Goal: Information Seeking & Learning: Compare options

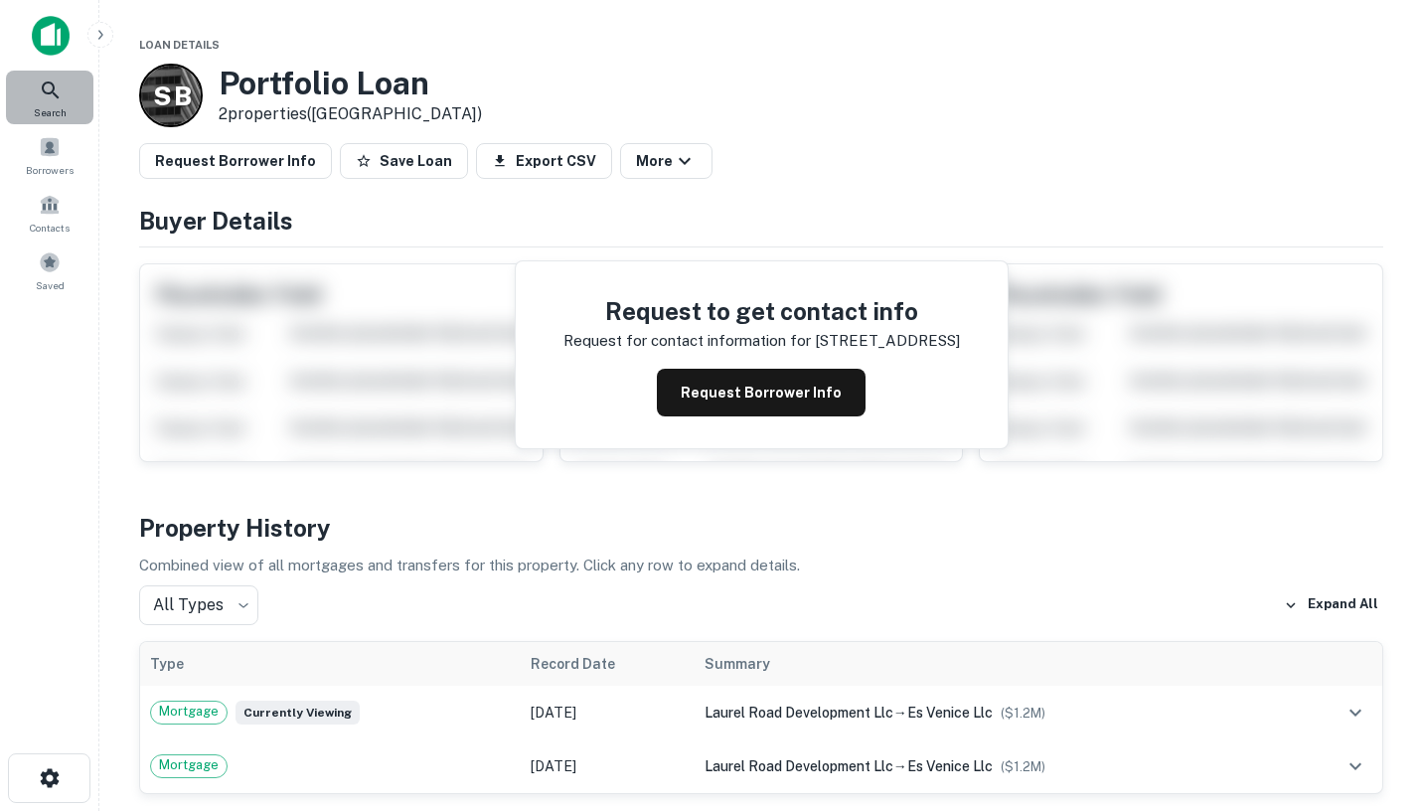
click at [32, 95] on div "Search" at bounding box center [49, 98] width 87 height 54
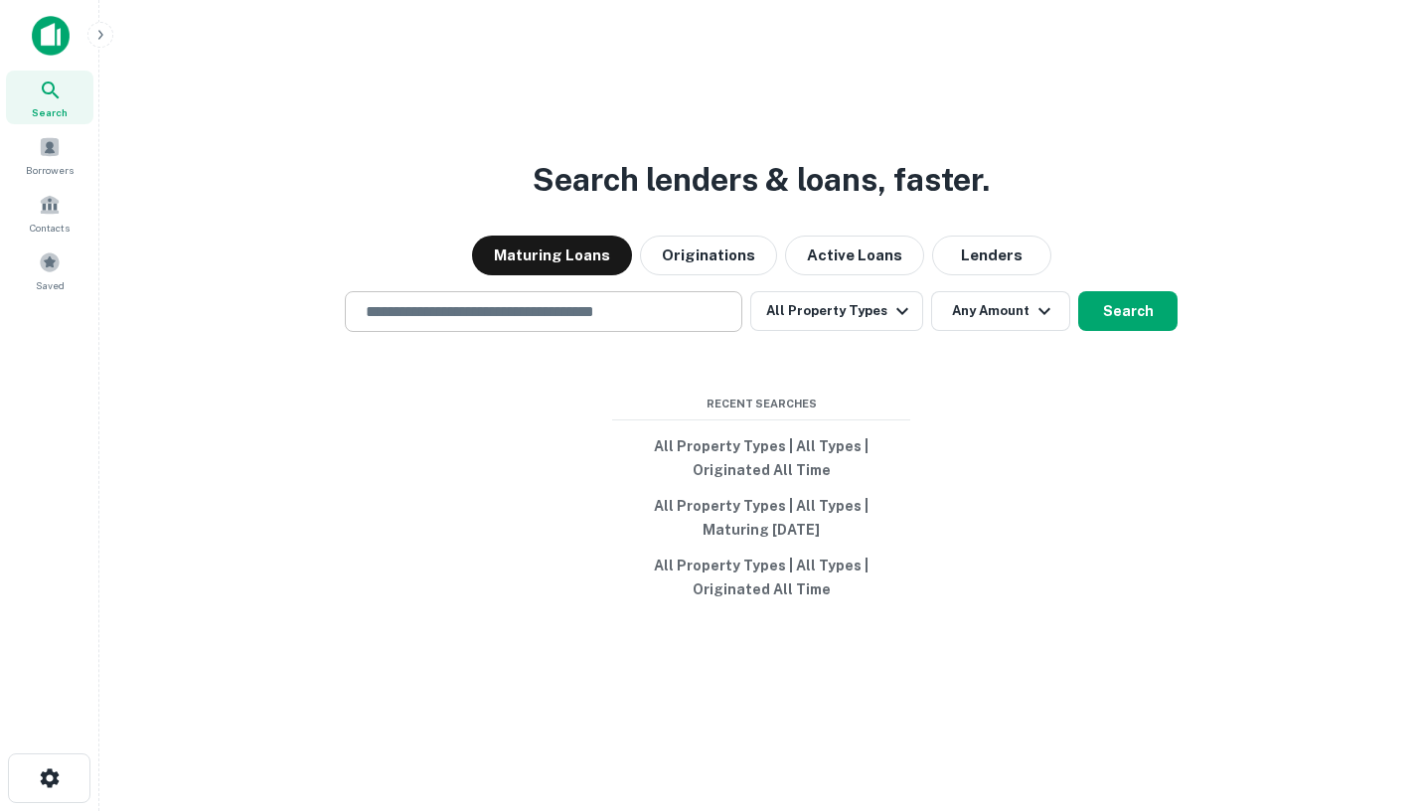
click at [465, 311] on input "text" at bounding box center [544, 311] width 380 height 23
click at [994, 235] on button "Lenders" at bounding box center [991, 255] width 119 height 40
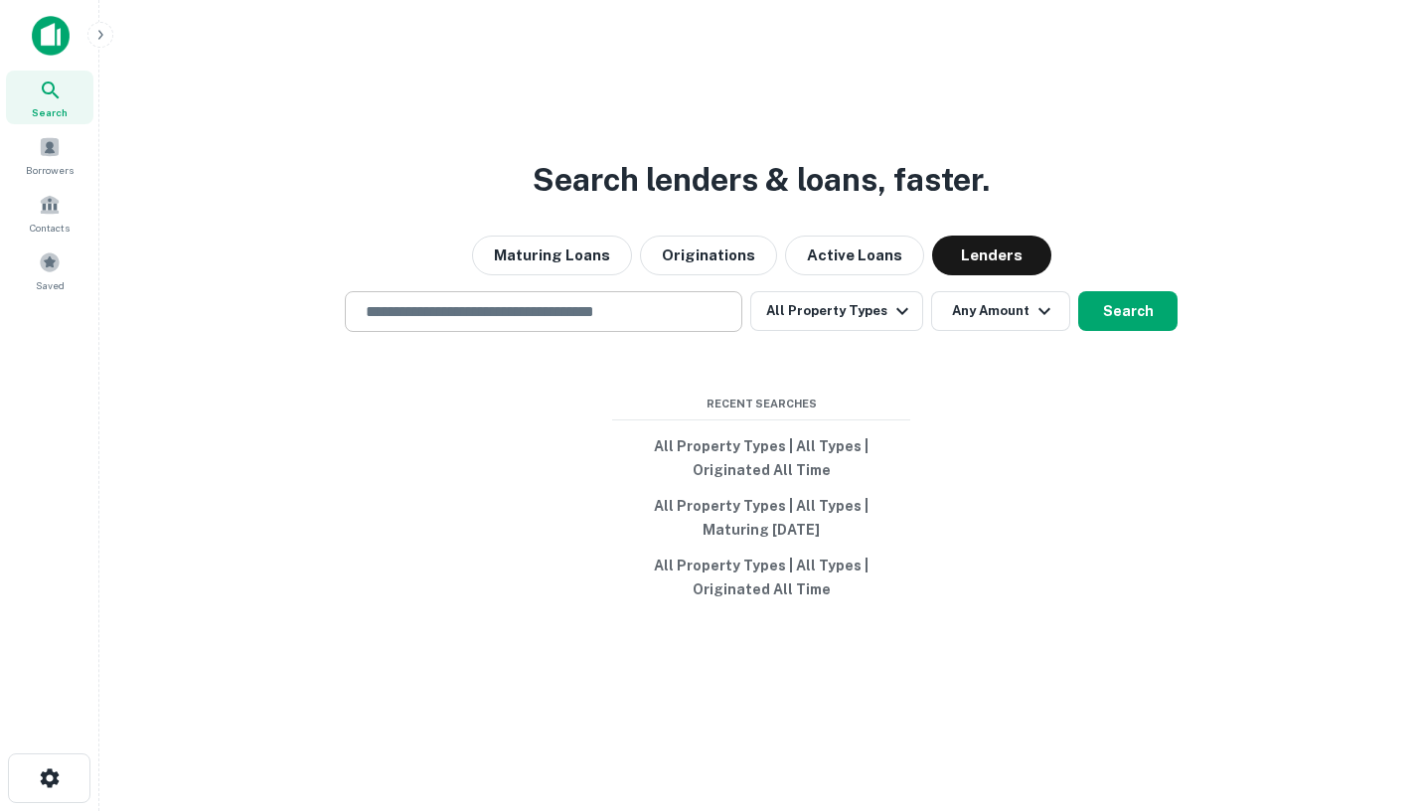
click at [524, 300] on input "text" at bounding box center [544, 311] width 380 height 23
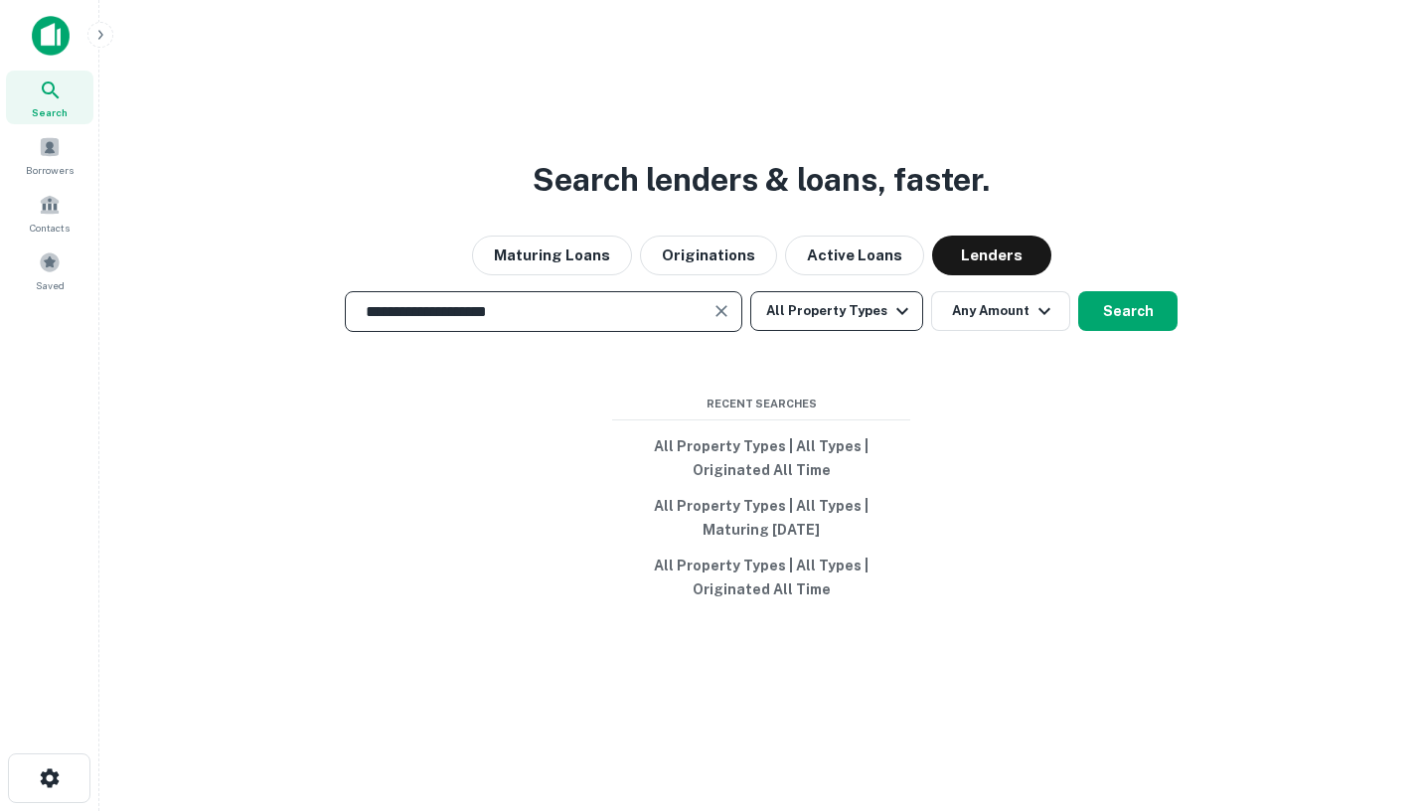
type input "**********"
click at [871, 294] on button "All Property Types" at bounding box center [836, 311] width 173 height 40
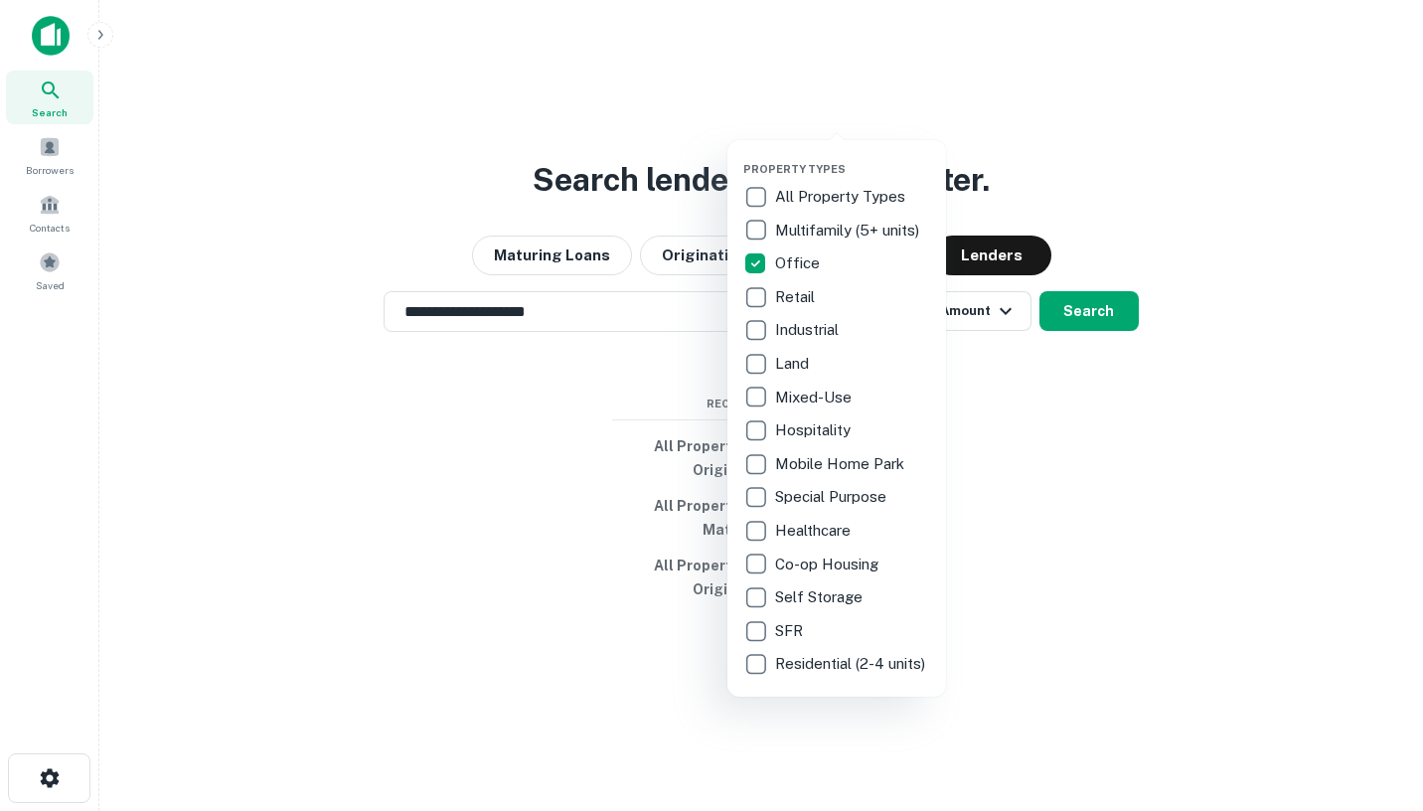
click at [1025, 369] on div at bounding box center [711, 405] width 1423 height 811
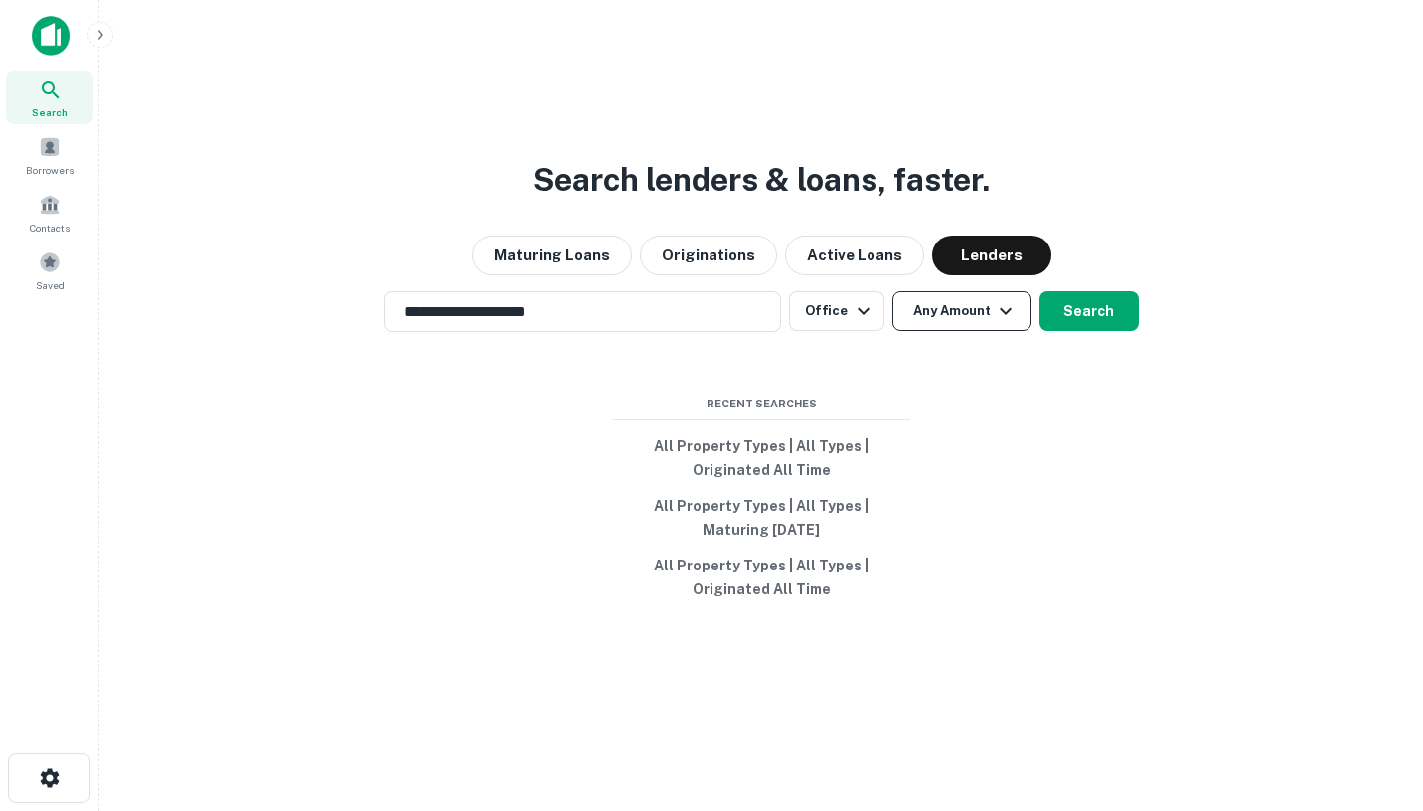
click at [994, 299] on icon "button" at bounding box center [1005, 311] width 24 height 24
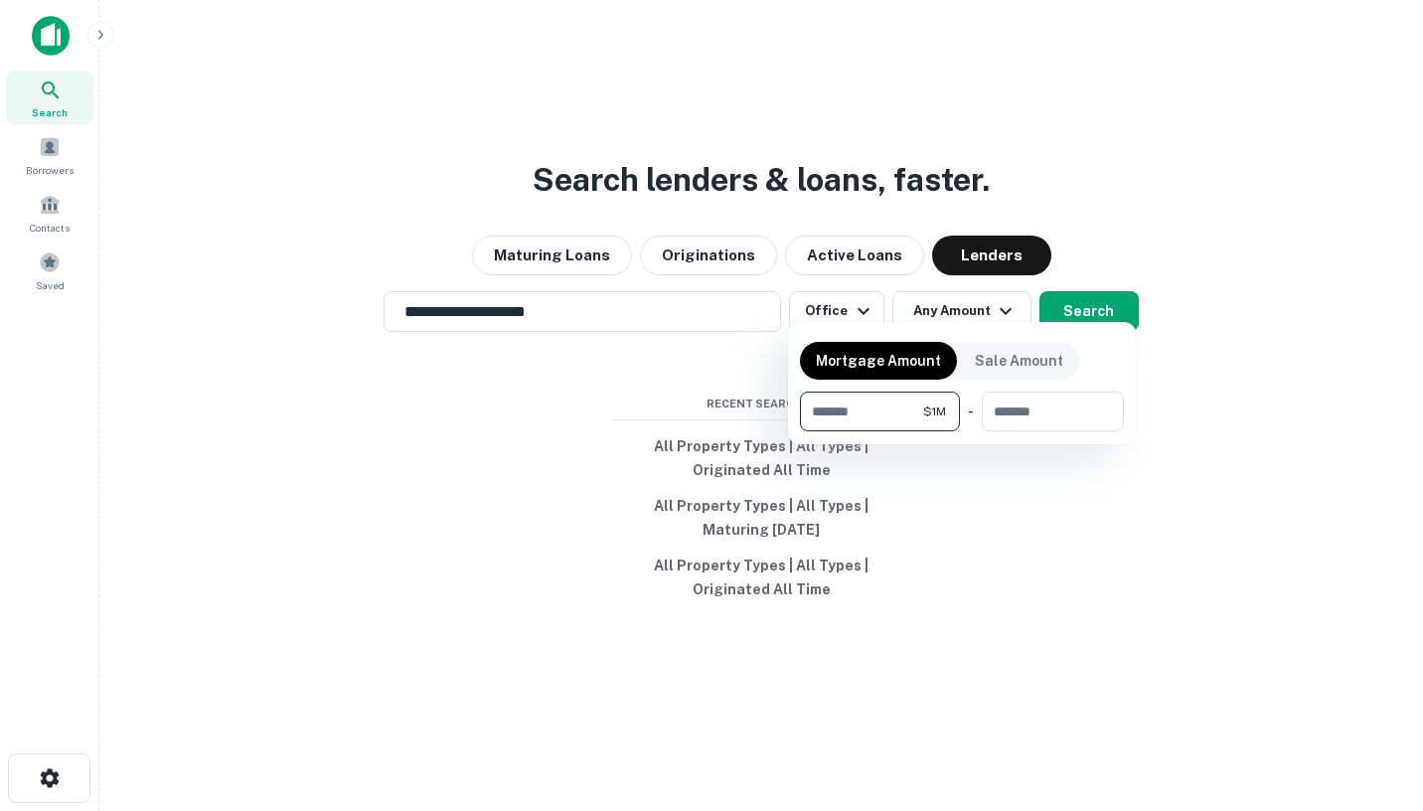
type input "*******"
type input "********"
click at [1091, 296] on div at bounding box center [711, 405] width 1423 height 811
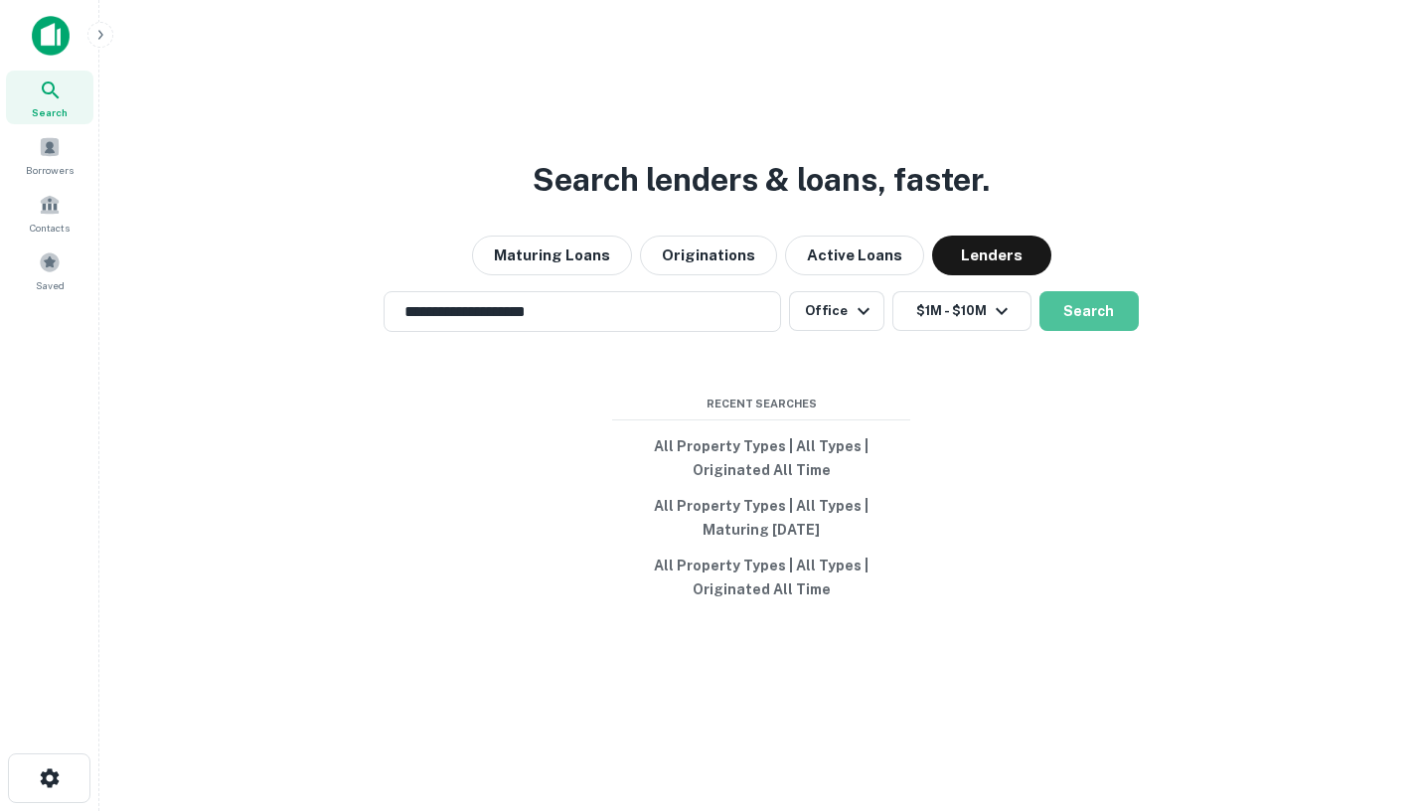
click at [1091, 296] on button "Search" at bounding box center [1088, 311] width 99 height 40
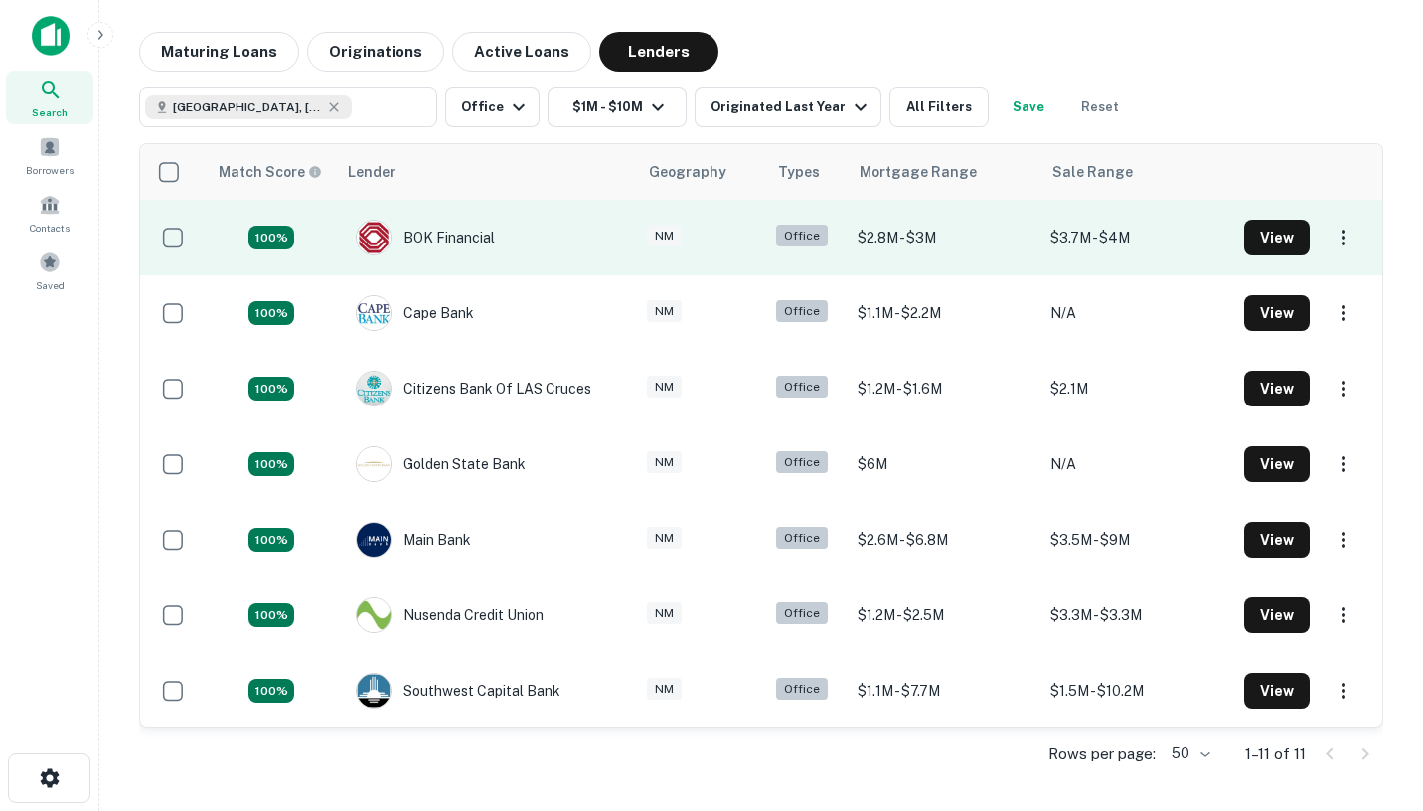
click at [598, 231] on td "BOK Financial" at bounding box center [486, 238] width 301 height 76
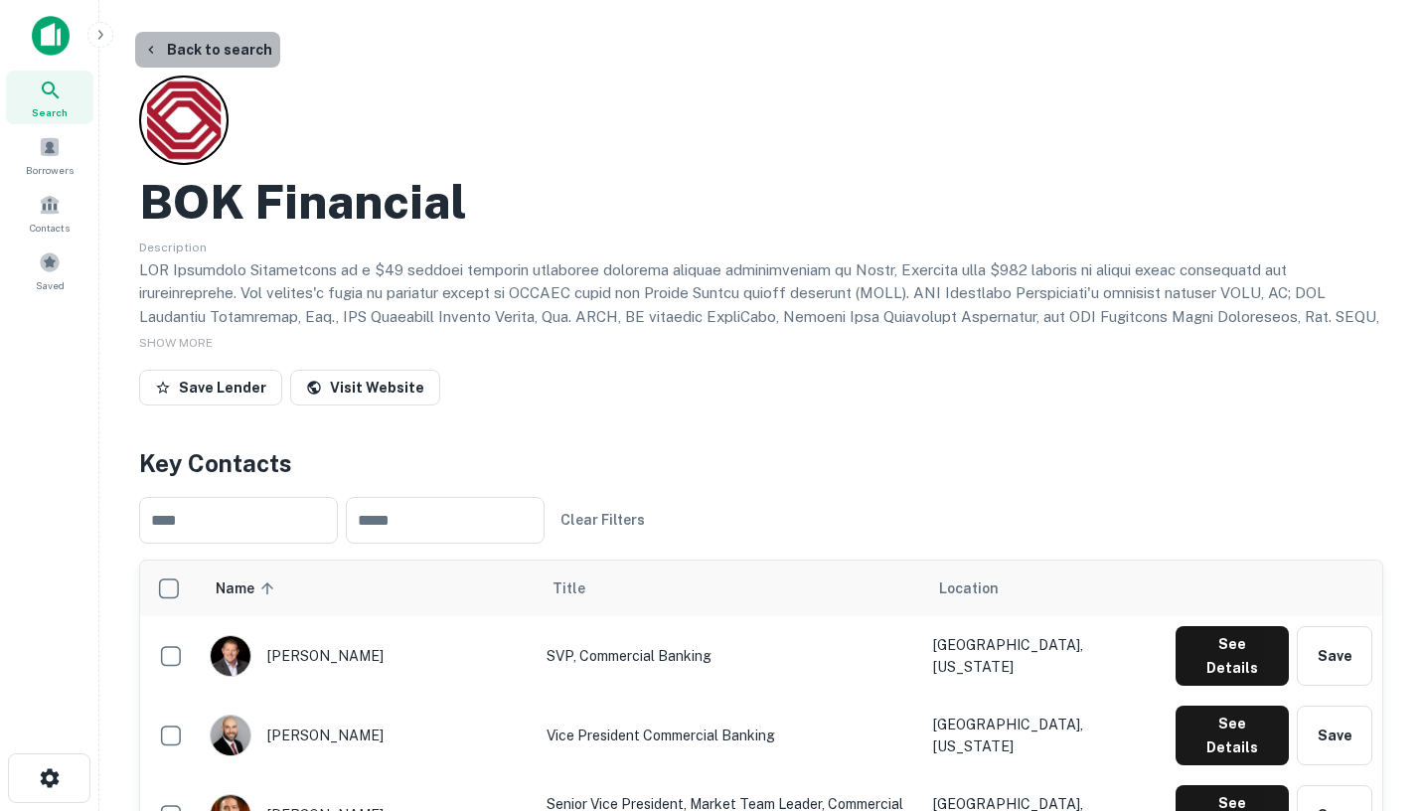
click at [213, 56] on button "Back to search" at bounding box center [207, 50] width 145 height 36
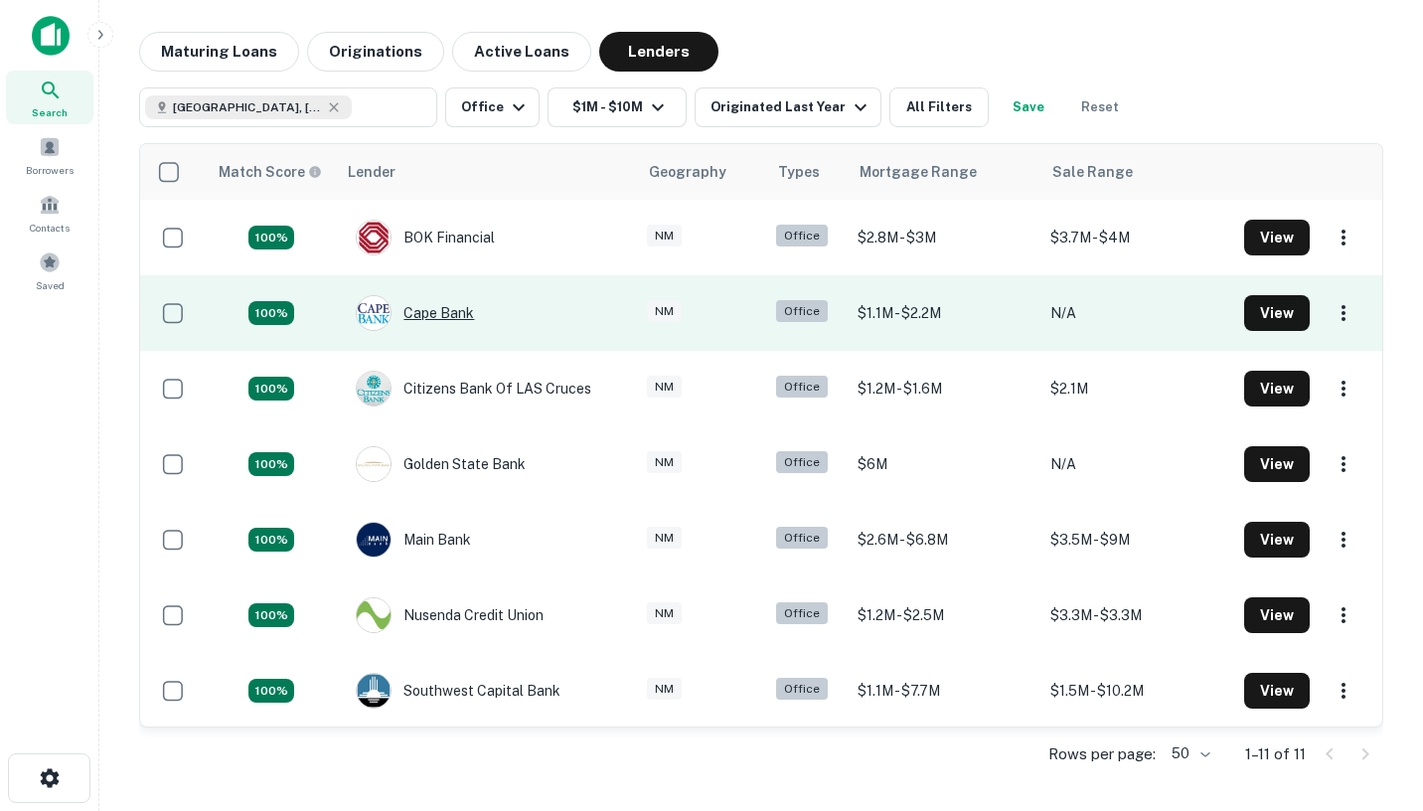
click at [440, 315] on div "Cape Bank" at bounding box center [415, 313] width 118 height 36
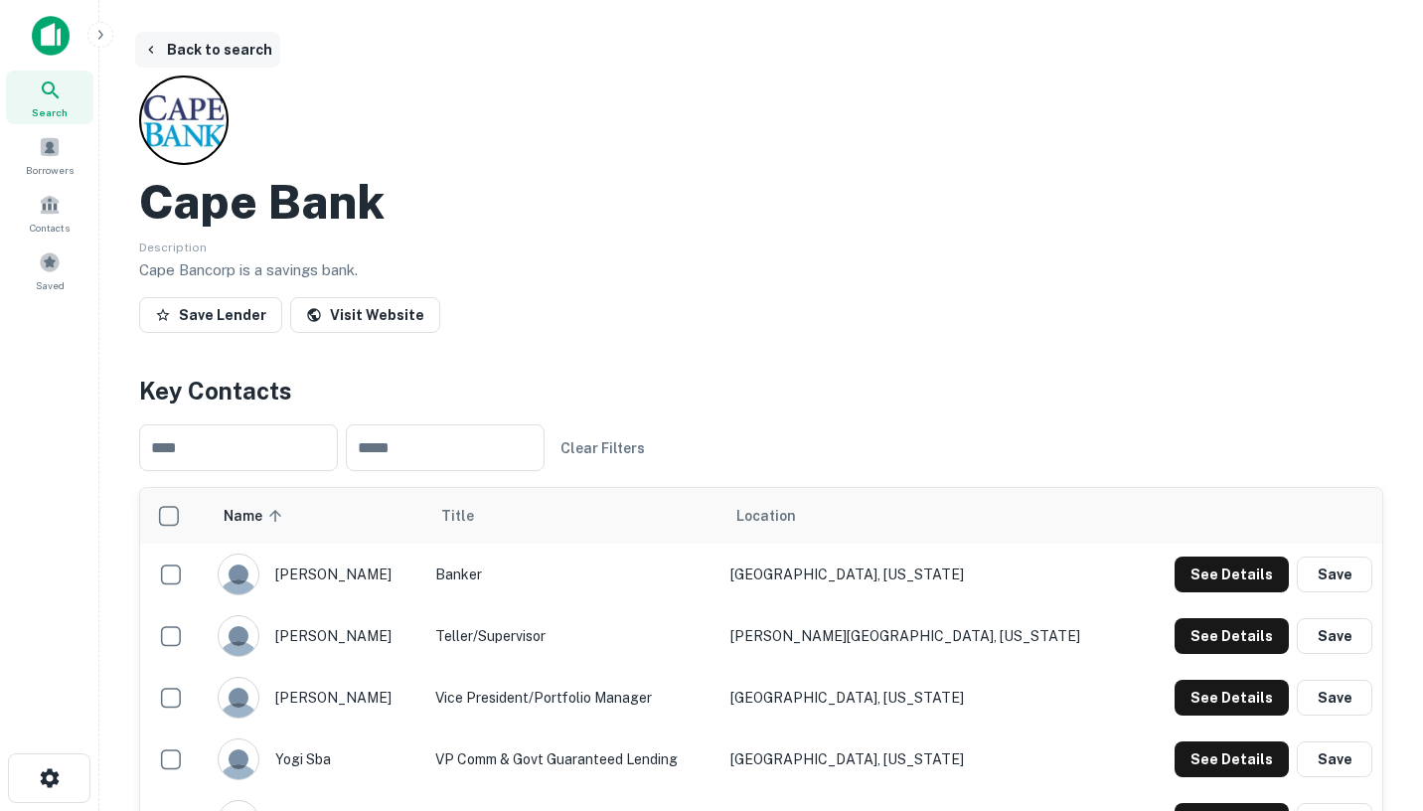
click at [199, 52] on button "Back to search" at bounding box center [207, 50] width 145 height 36
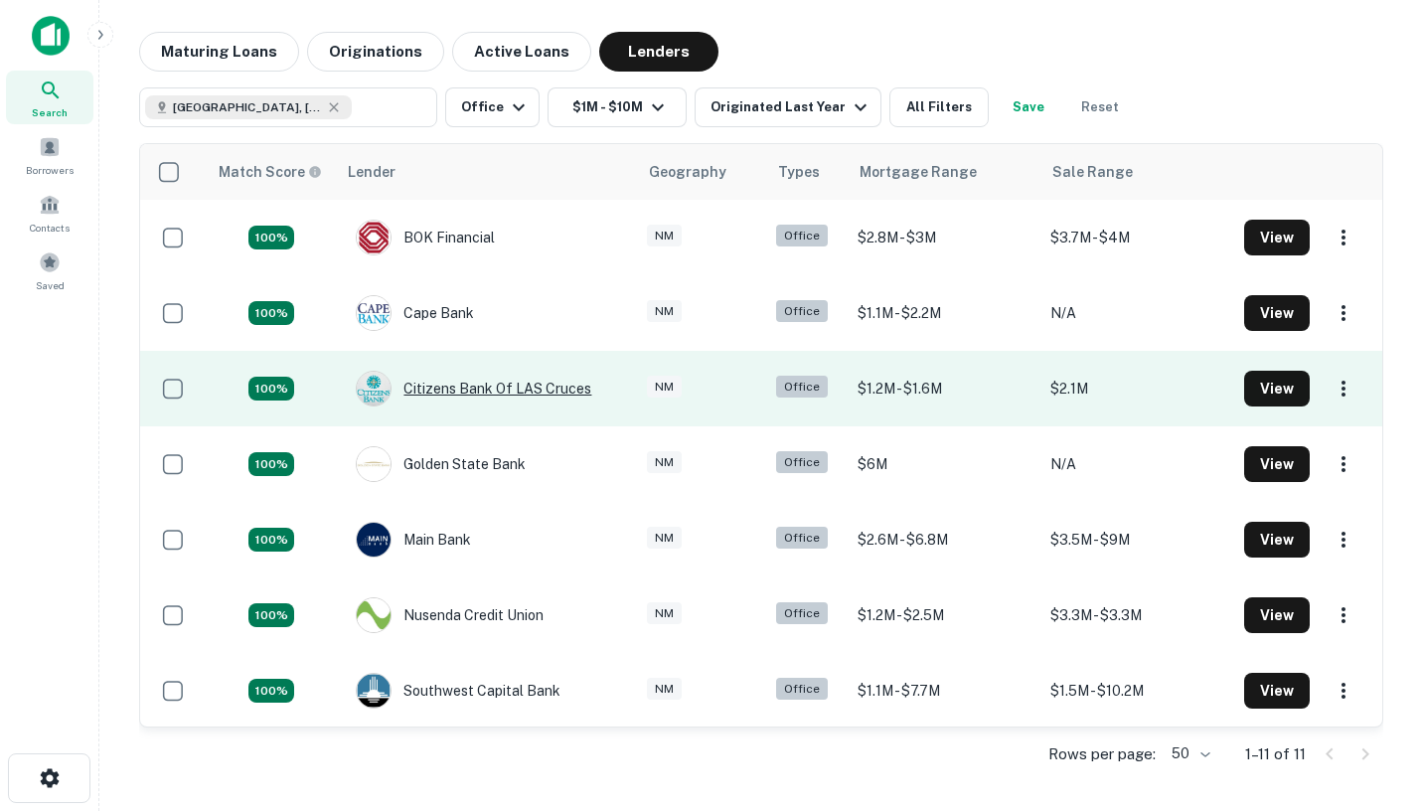
click at [448, 382] on div "Citizens Bank Of LAS Cruces" at bounding box center [473, 389] width 235 height 36
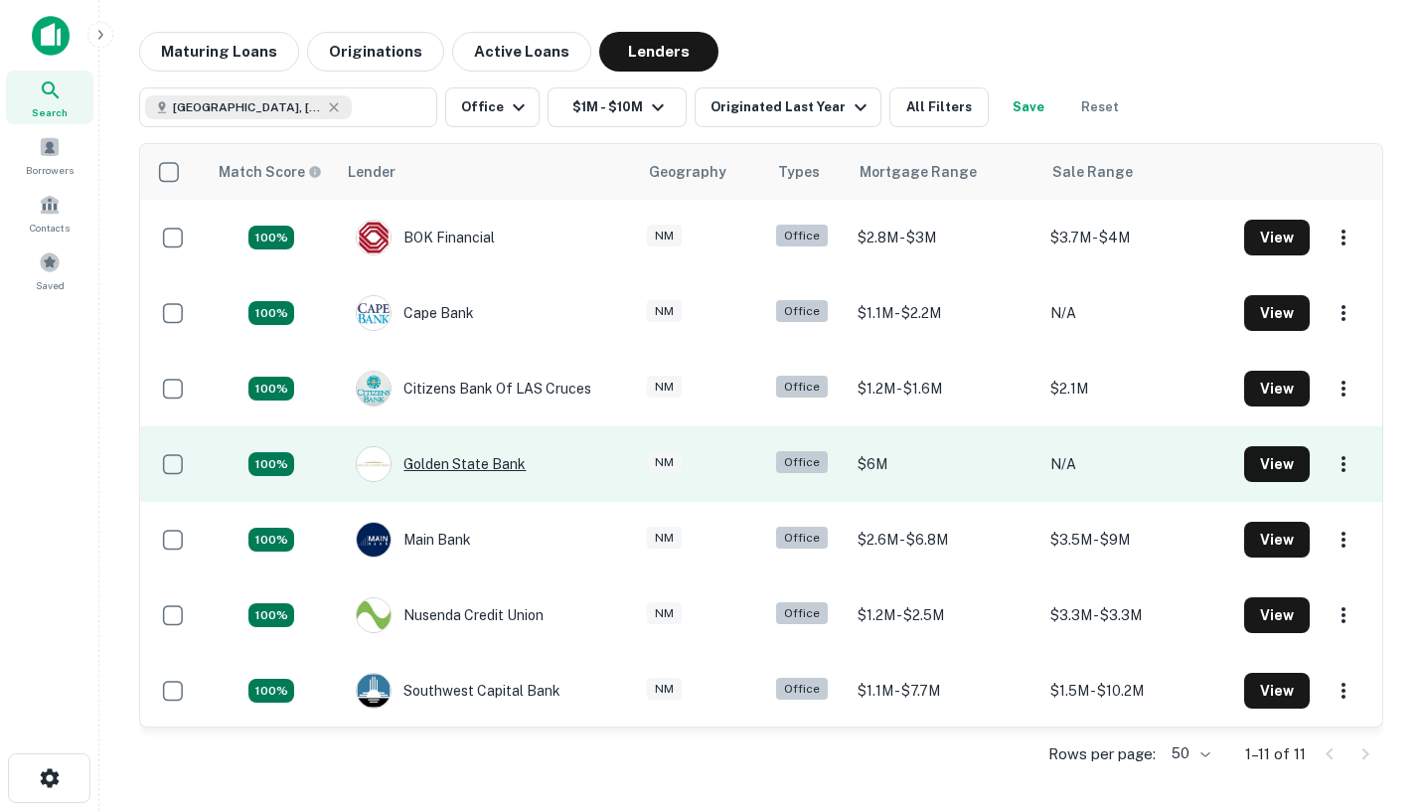
click at [475, 461] on div "Golden State Bank" at bounding box center [441, 464] width 170 height 36
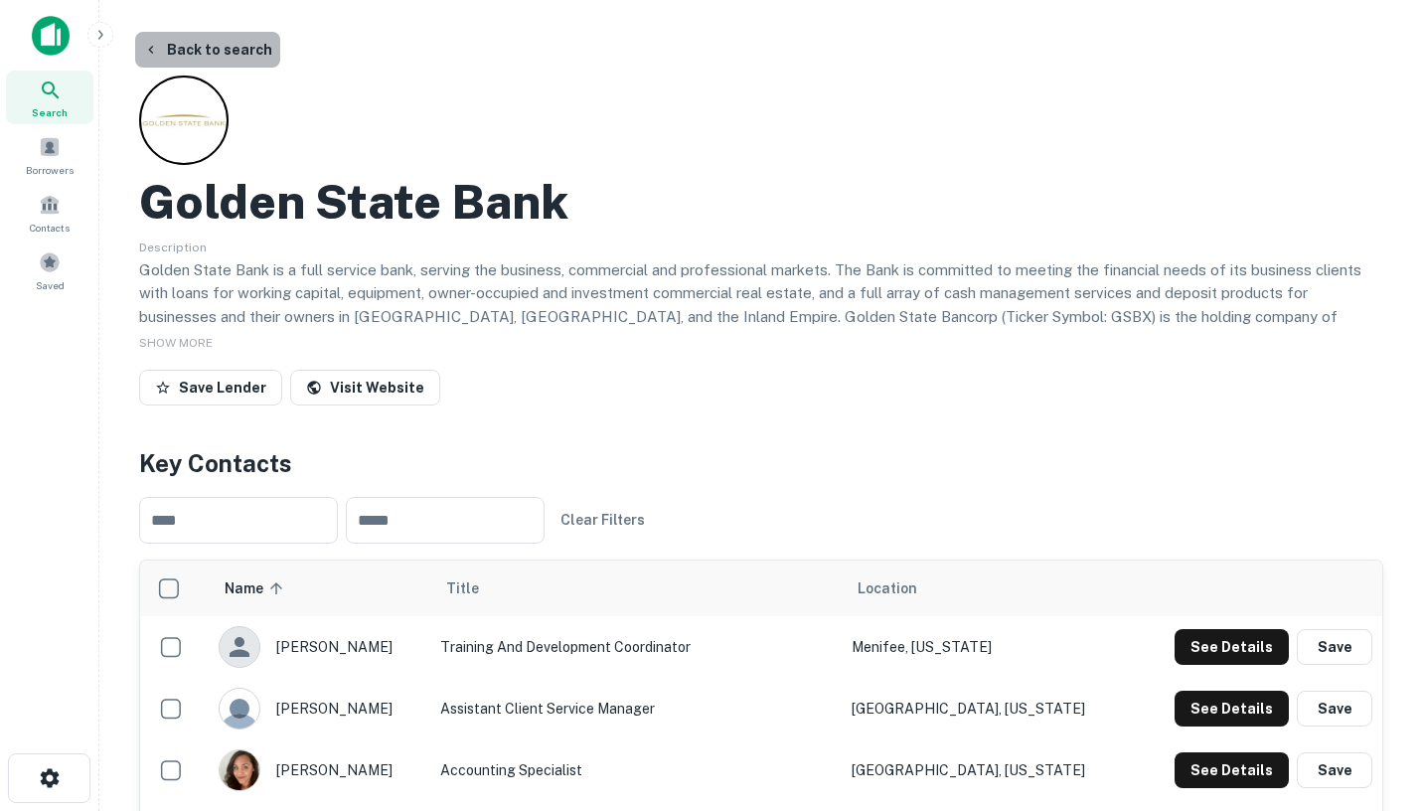
click at [196, 47] on button "Back to search" at bounding box center [207, 50] width 145 height 36
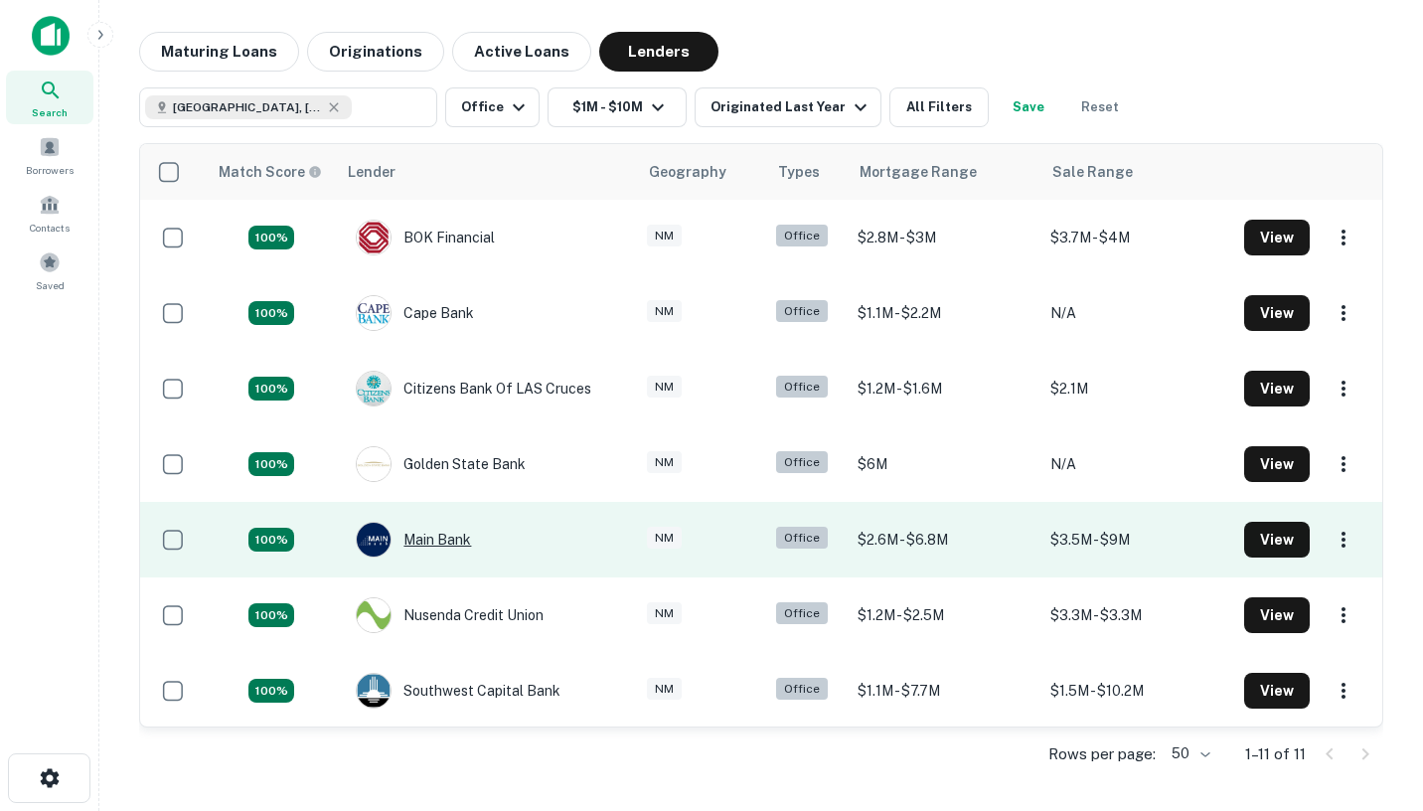
click at [430, 537] on div "Main Bank" at bounding box center [413, 540] width 115 height 36
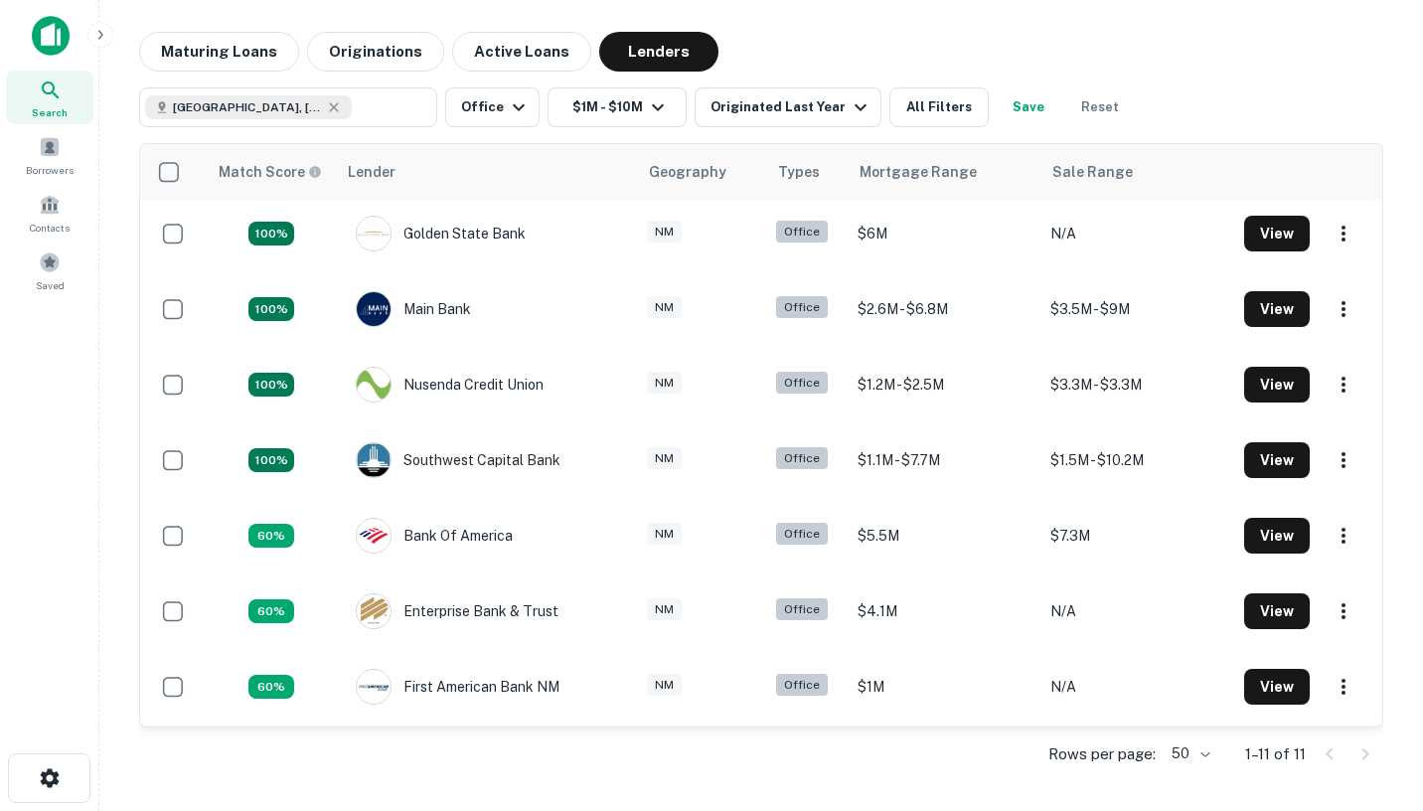
scroll to position [232, 0]
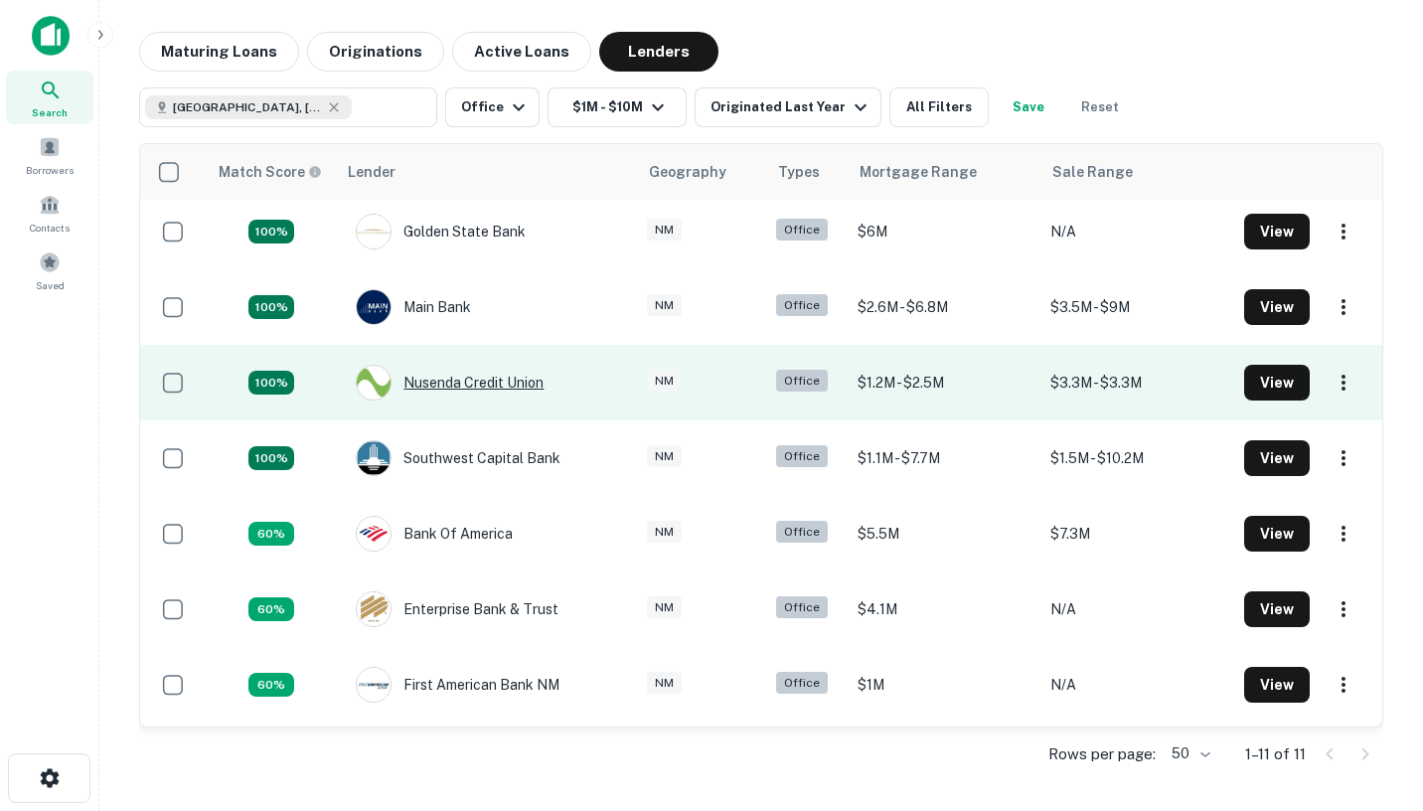
click at [452, 372] on div "Nusenda Credit Union" at bounding box center [450, 383] width 188 height 36
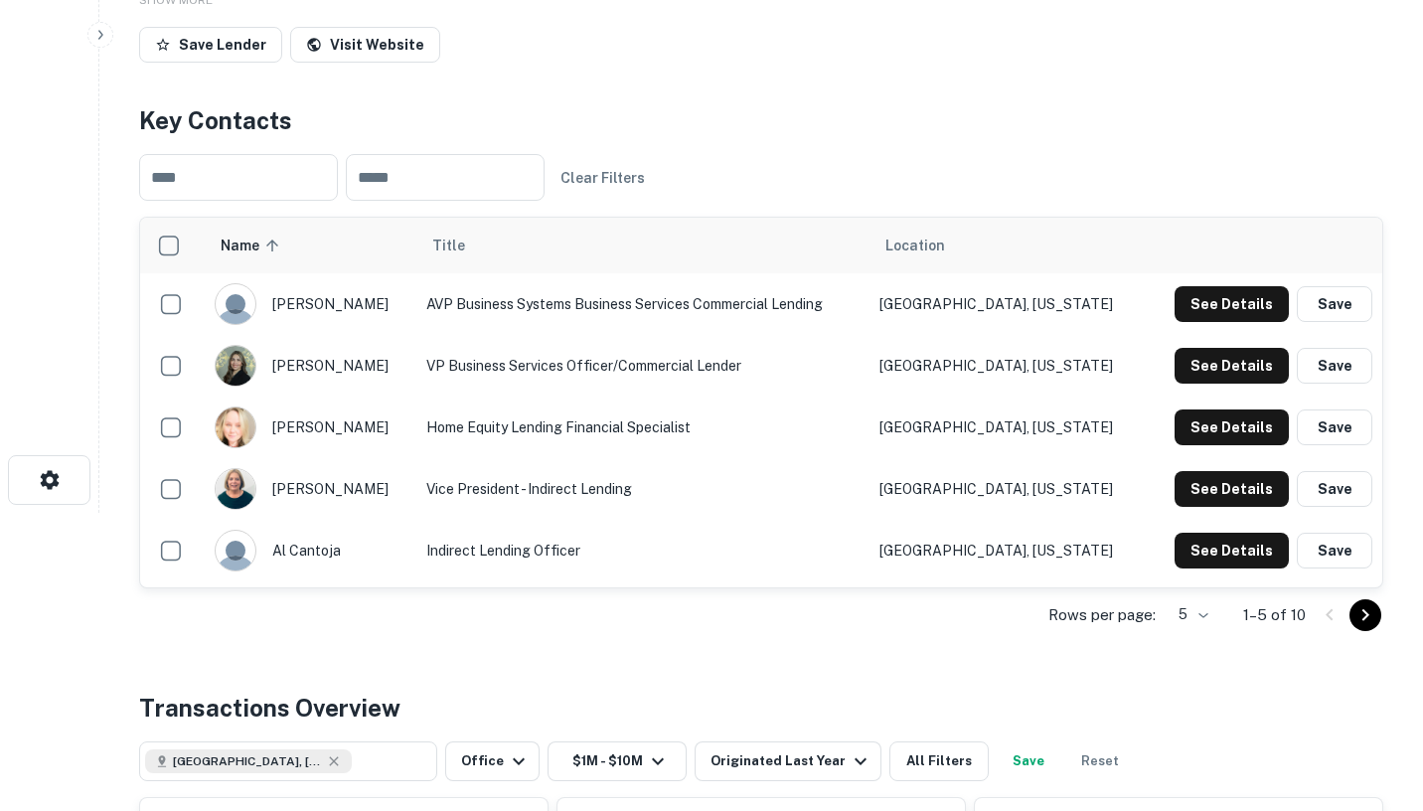
scroll to position [0, 0]
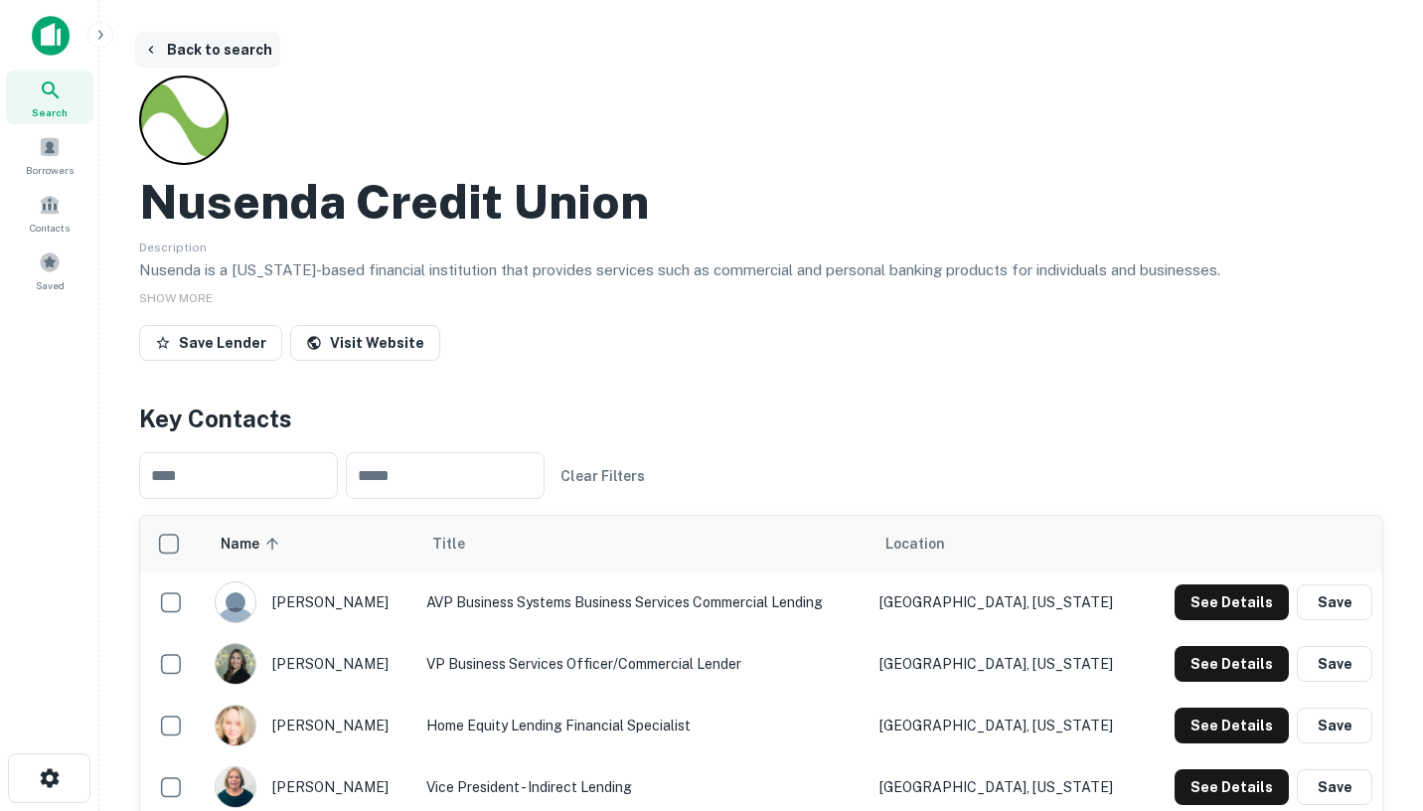
click at [170, 60] on button "Back to search" at bounding box center [207, 50] width 145 height 36
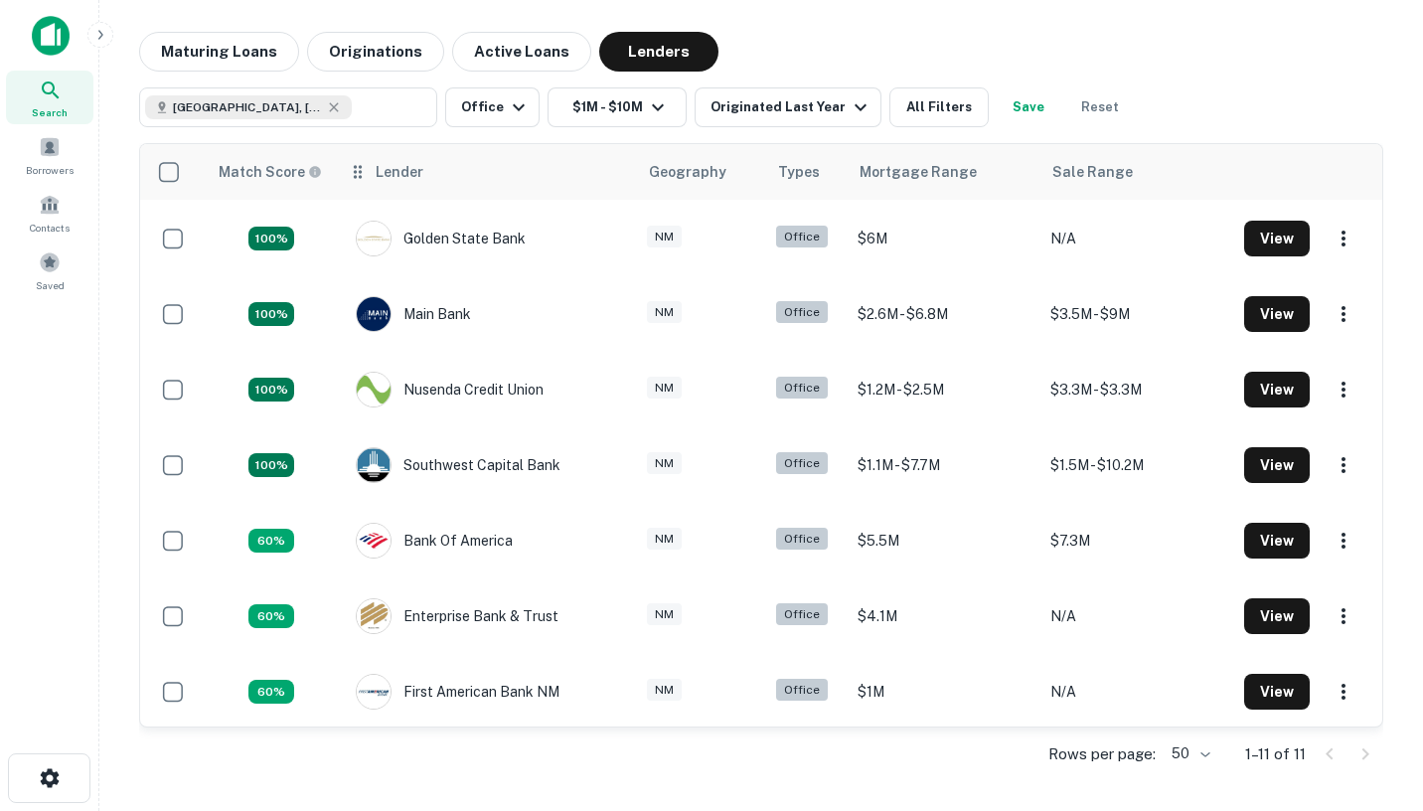
scroll to position [232, 0]
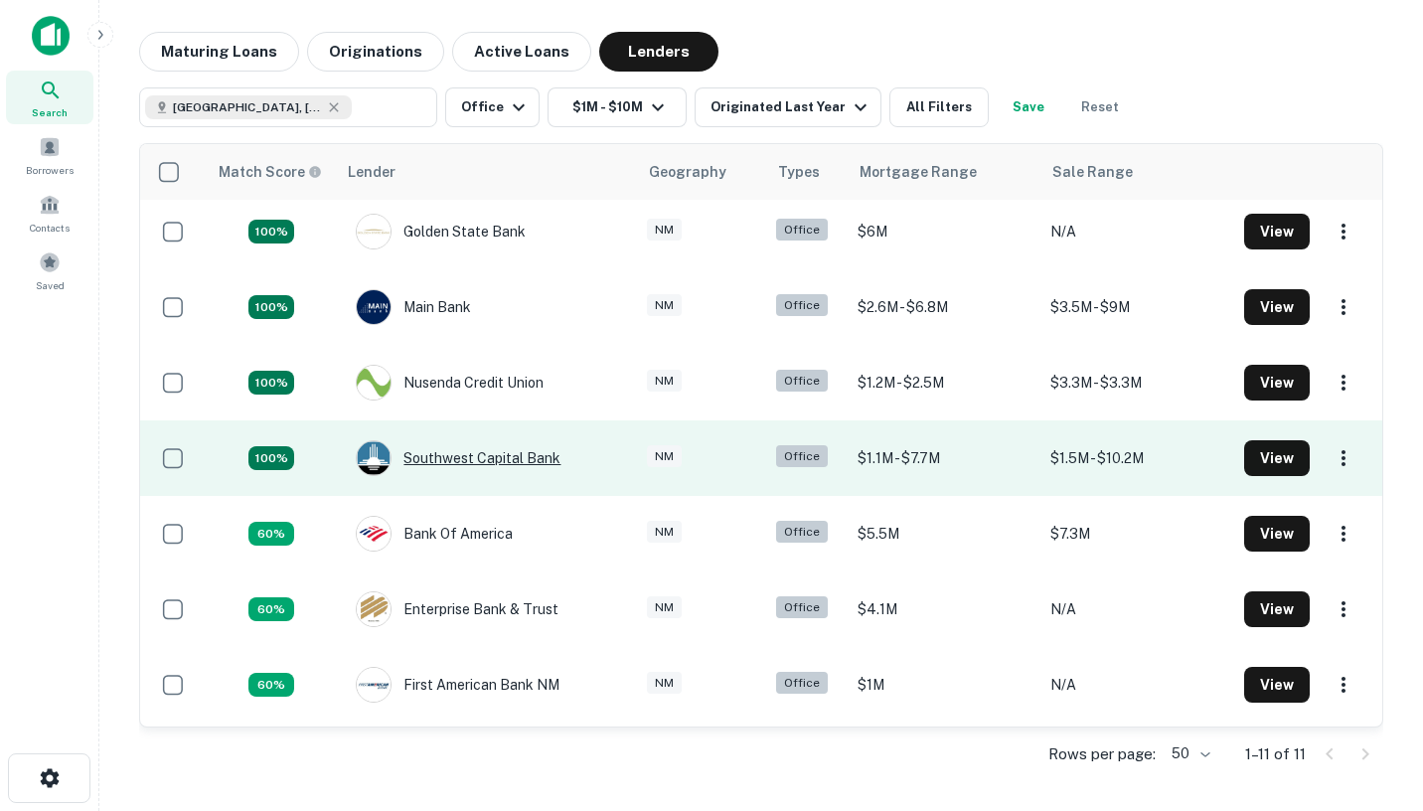
click at [486, 452] on div "Southwest Capital Bank" at bounding box center [458, 458] width 205 height 36
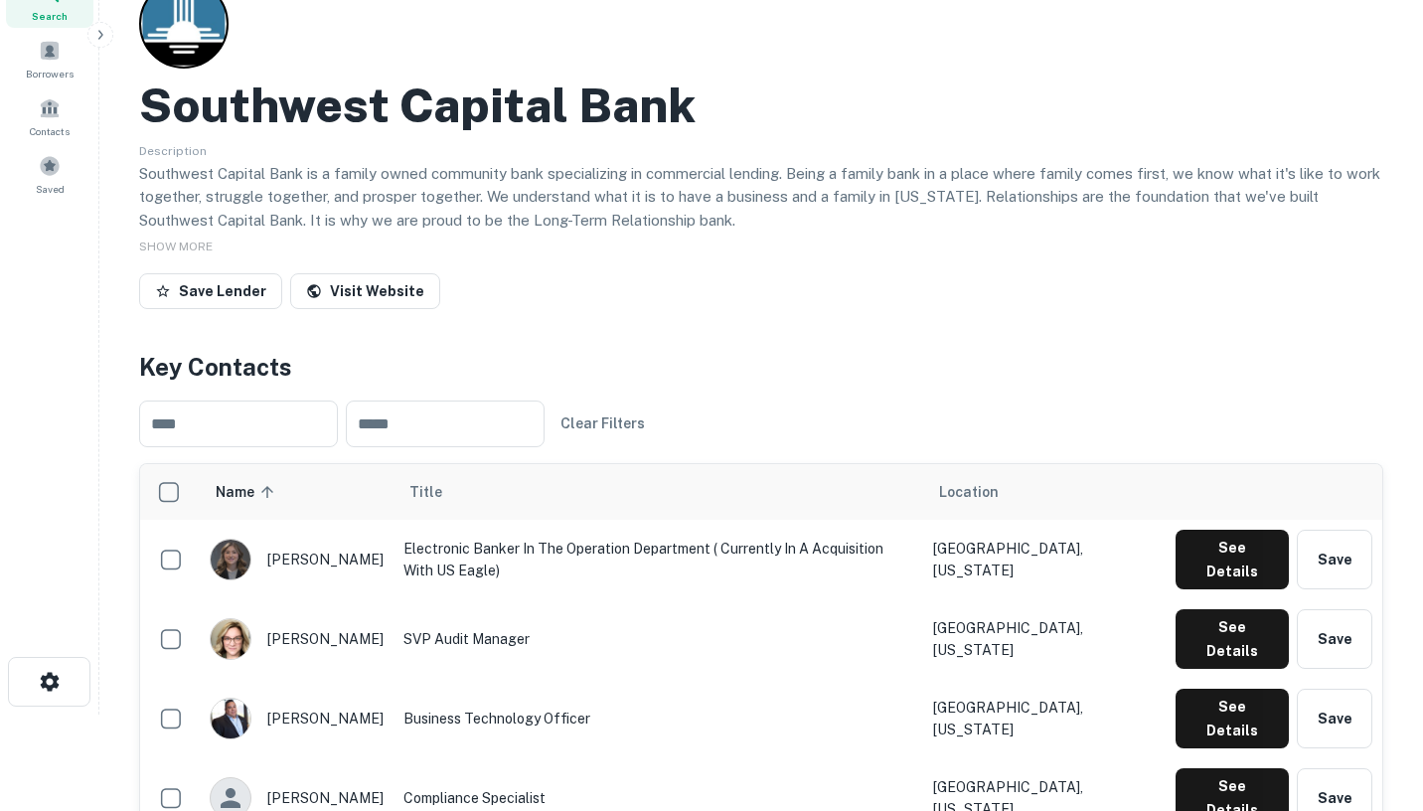
scroll to position [0, 0]
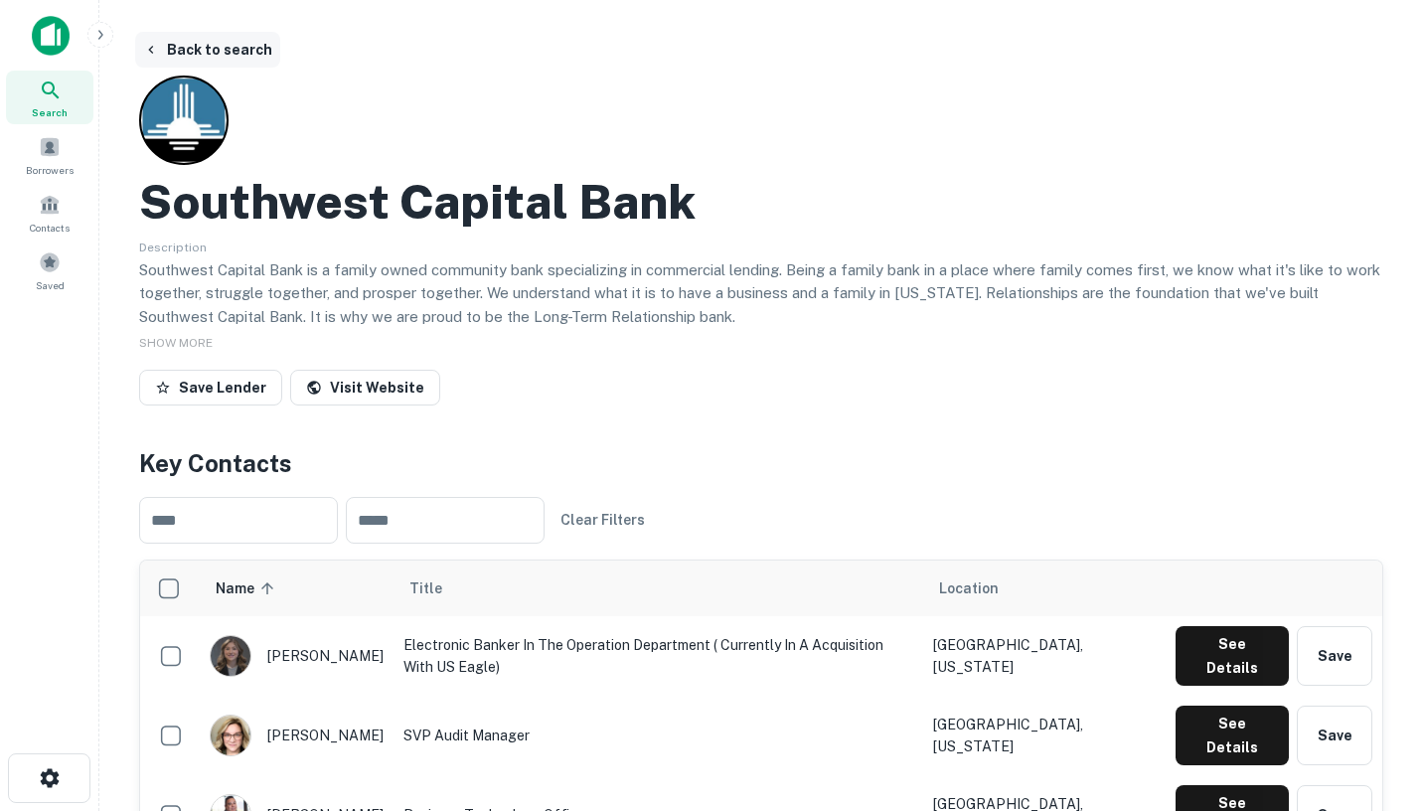
click at [161, 41] on button "Back to search" at bounding box center [207, 50] width 145 height 36
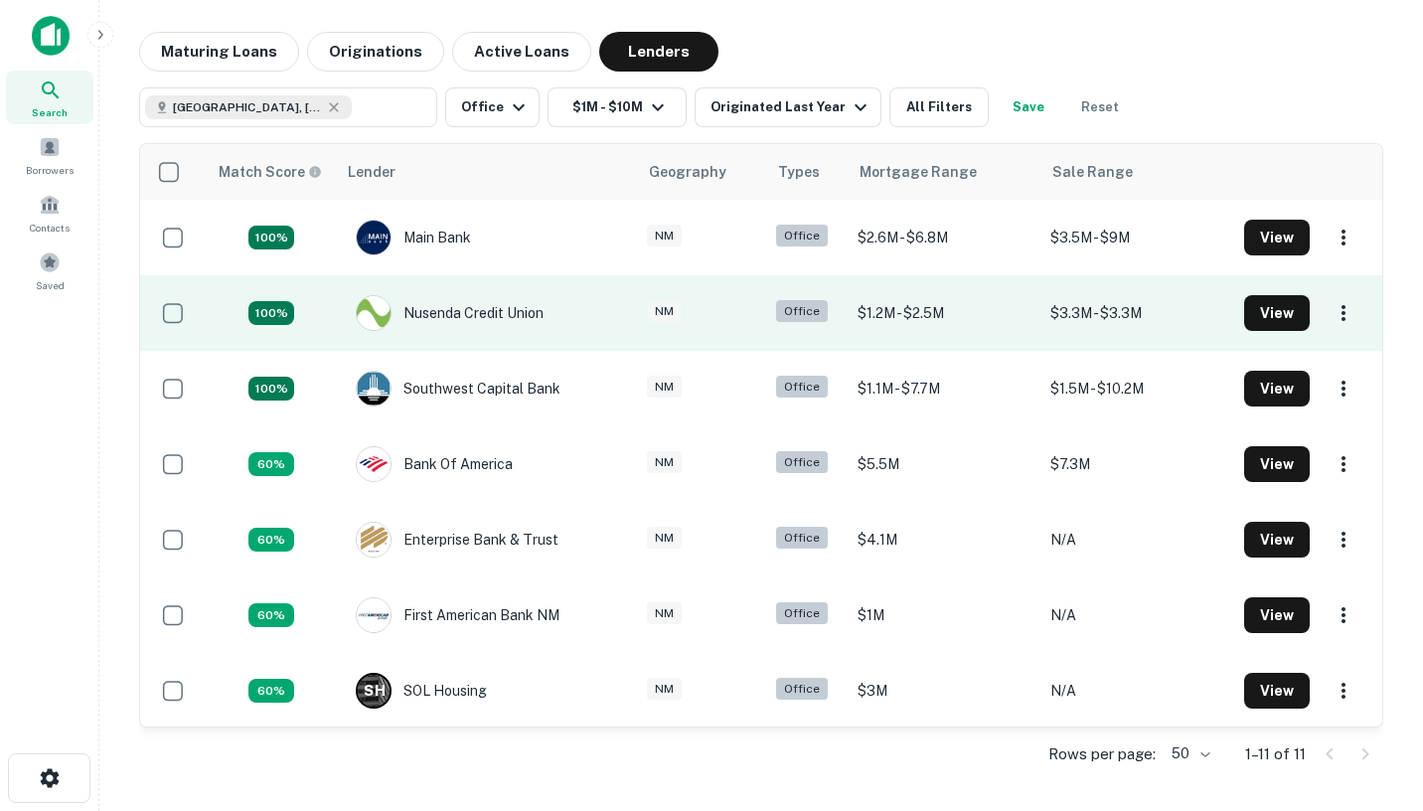
scroll to position [304, 0]
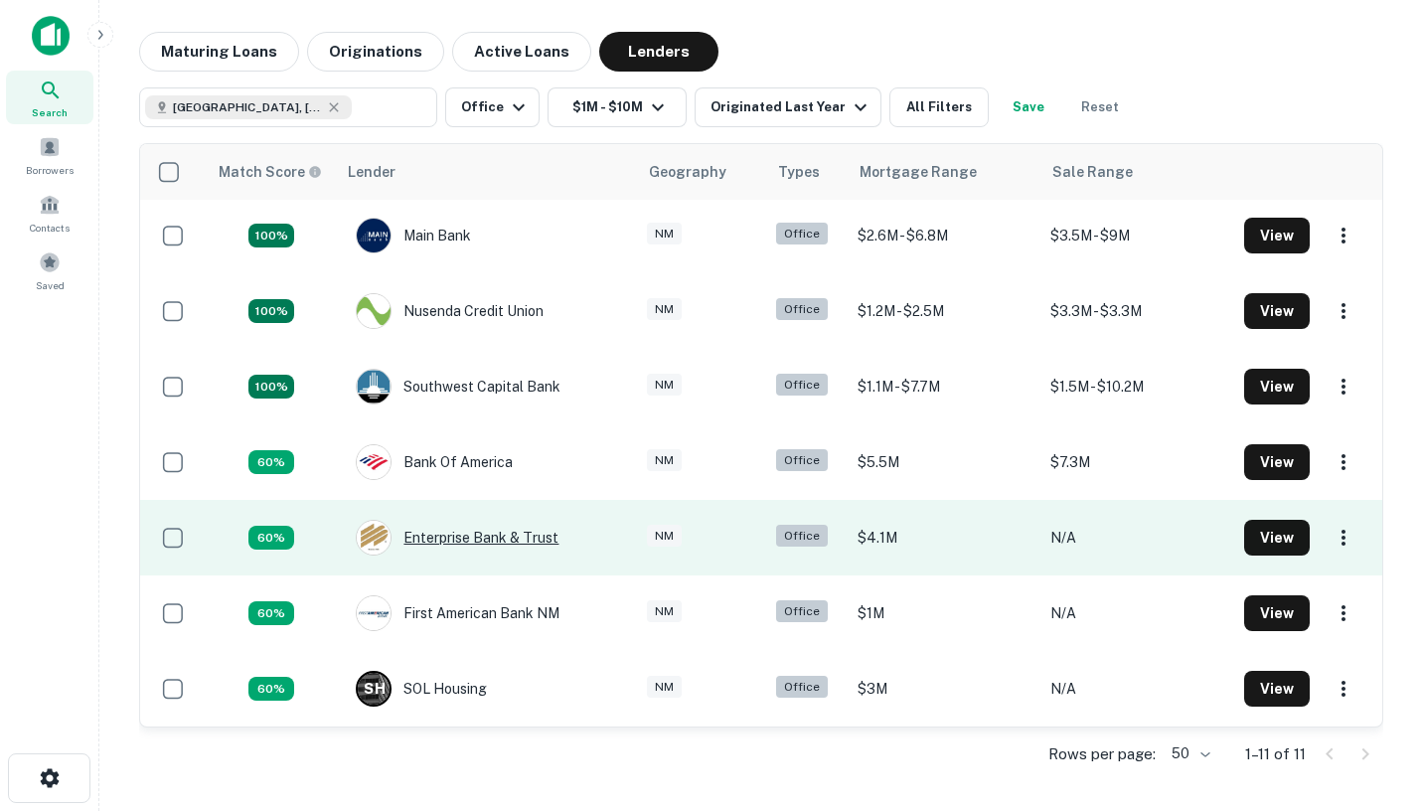
click at [449, 549] on div "Enterprise Bank & Trust" at bounding box center [457, 538] width 203 height 36
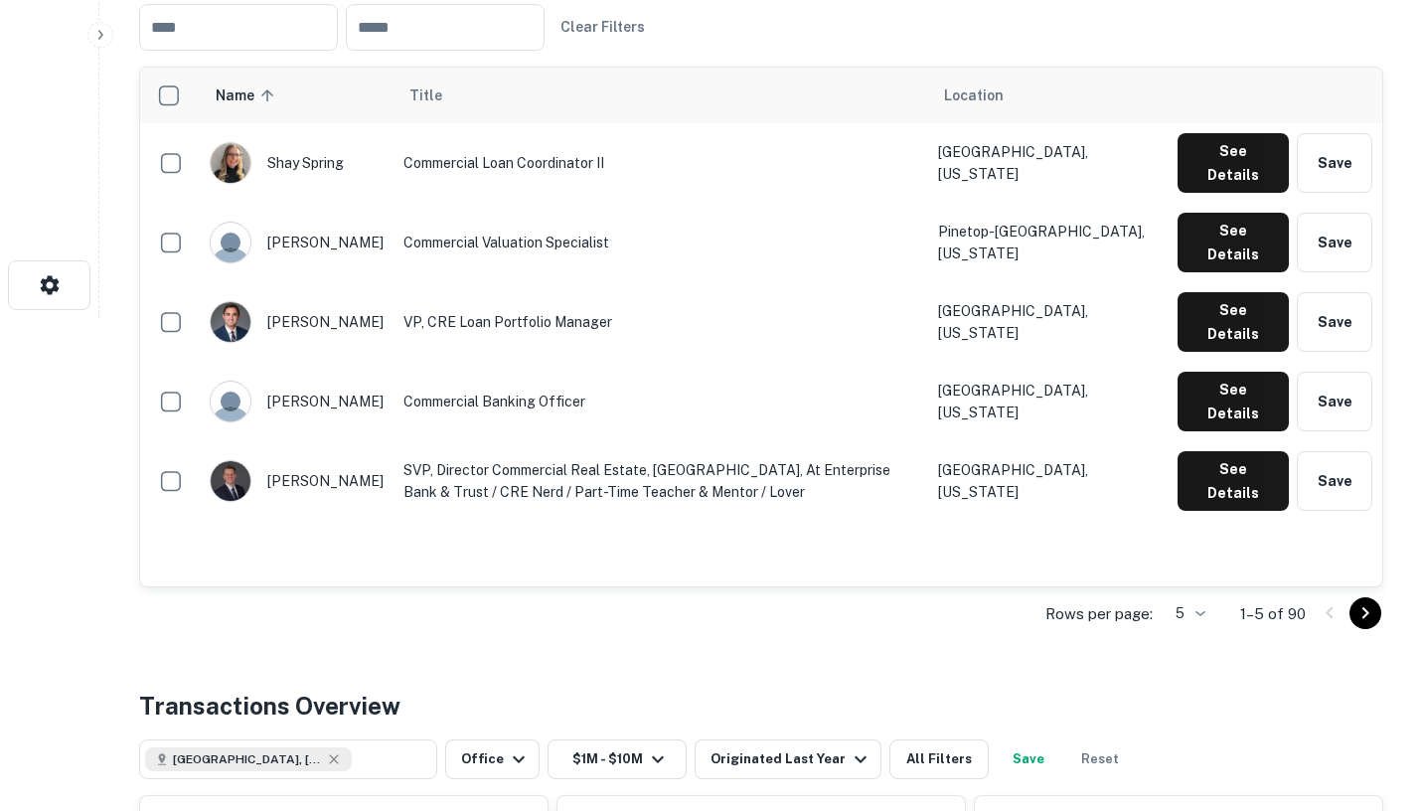
scroll to position [0, 0]
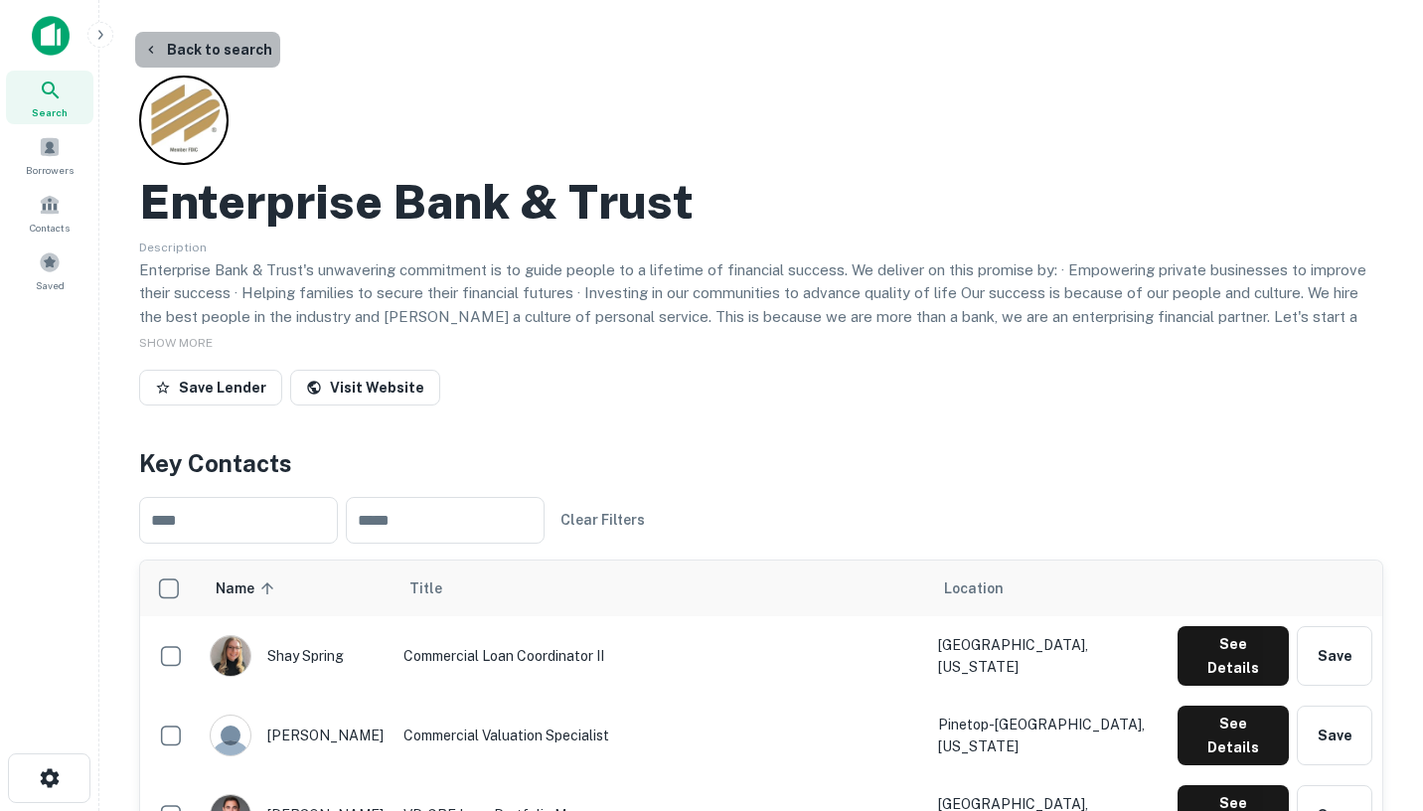
click at [161, 54] on button "Back to search" at bounding box center [207, 50] width 145 height 36
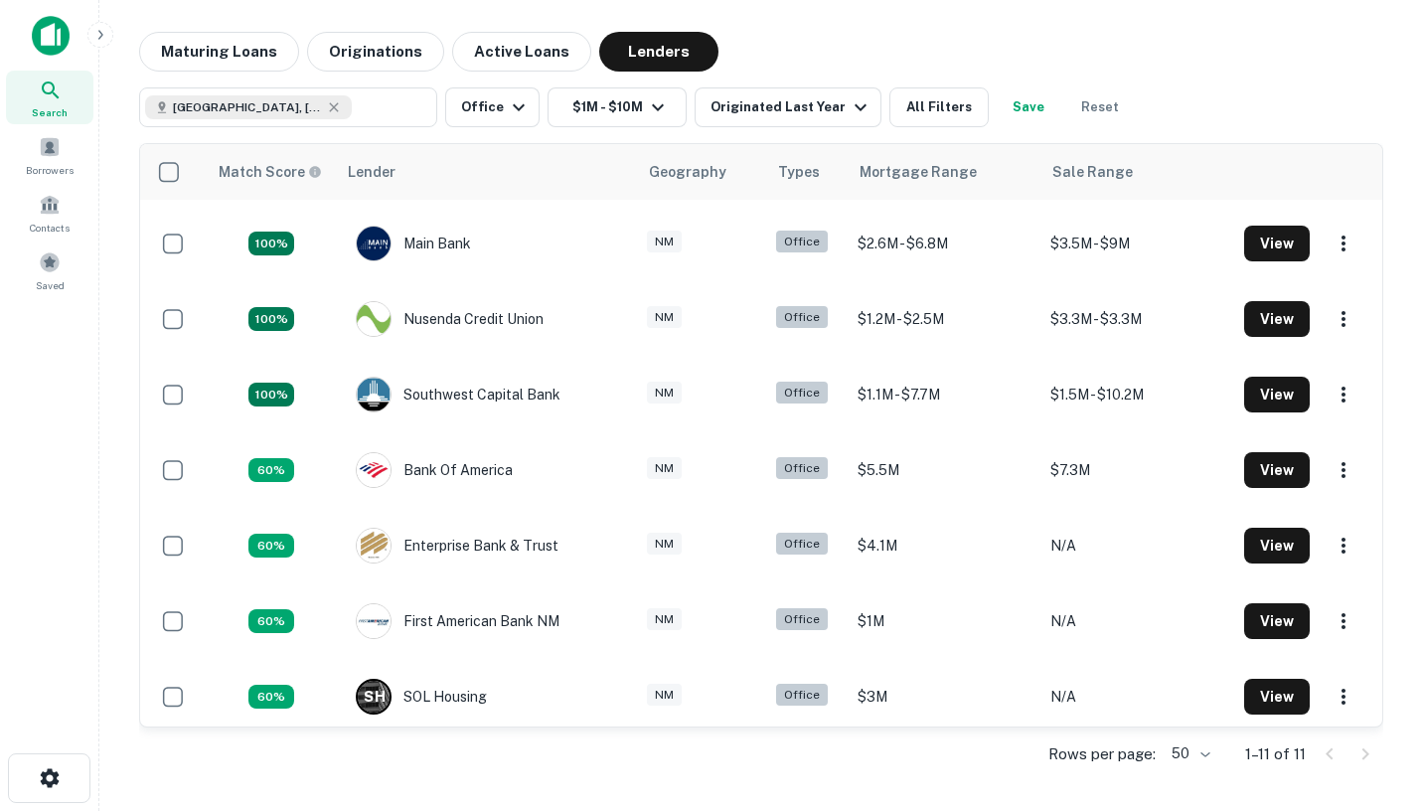
scroll to position [304, 0]
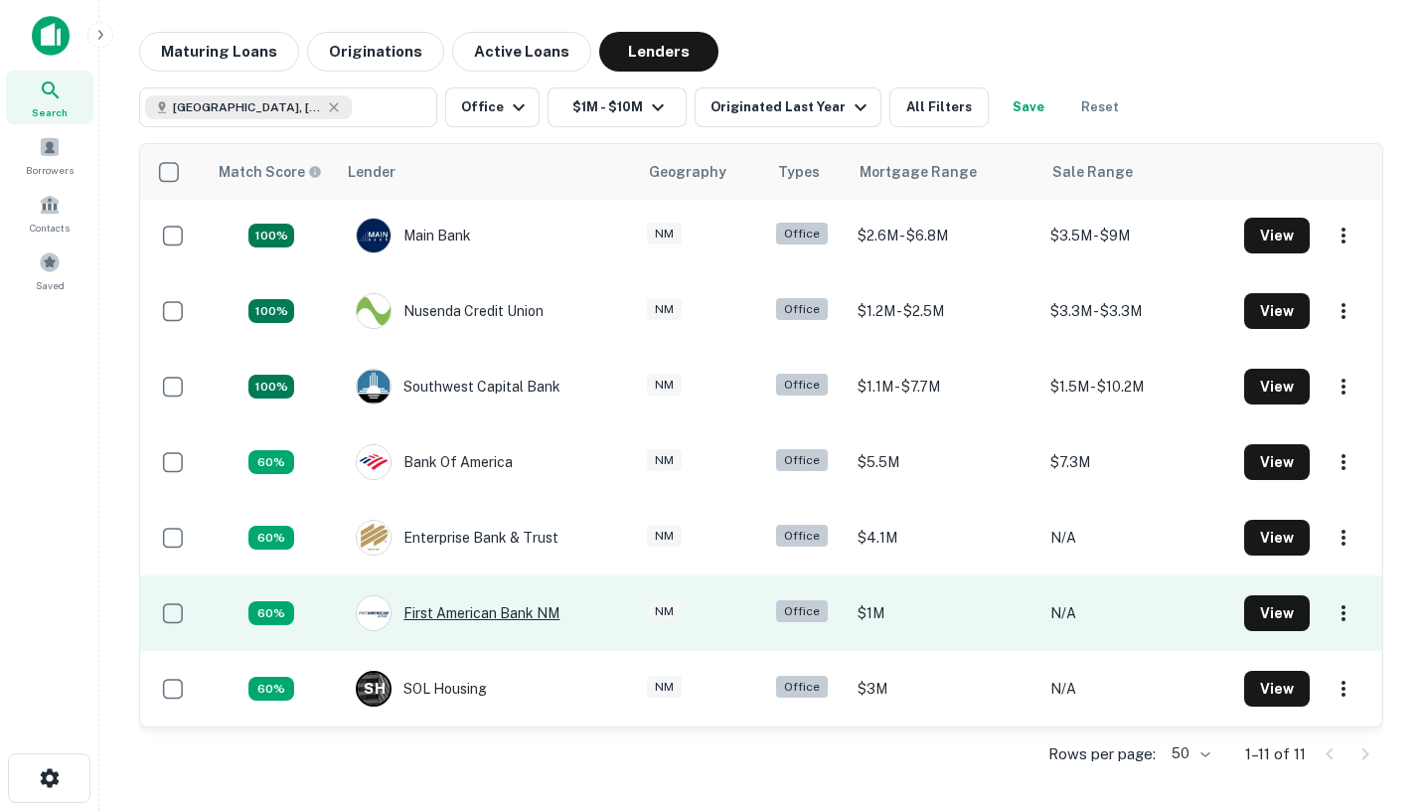
click at [483, 606] on div "First American Bank NM" at bounding box center [458, 613] width 204 height 36
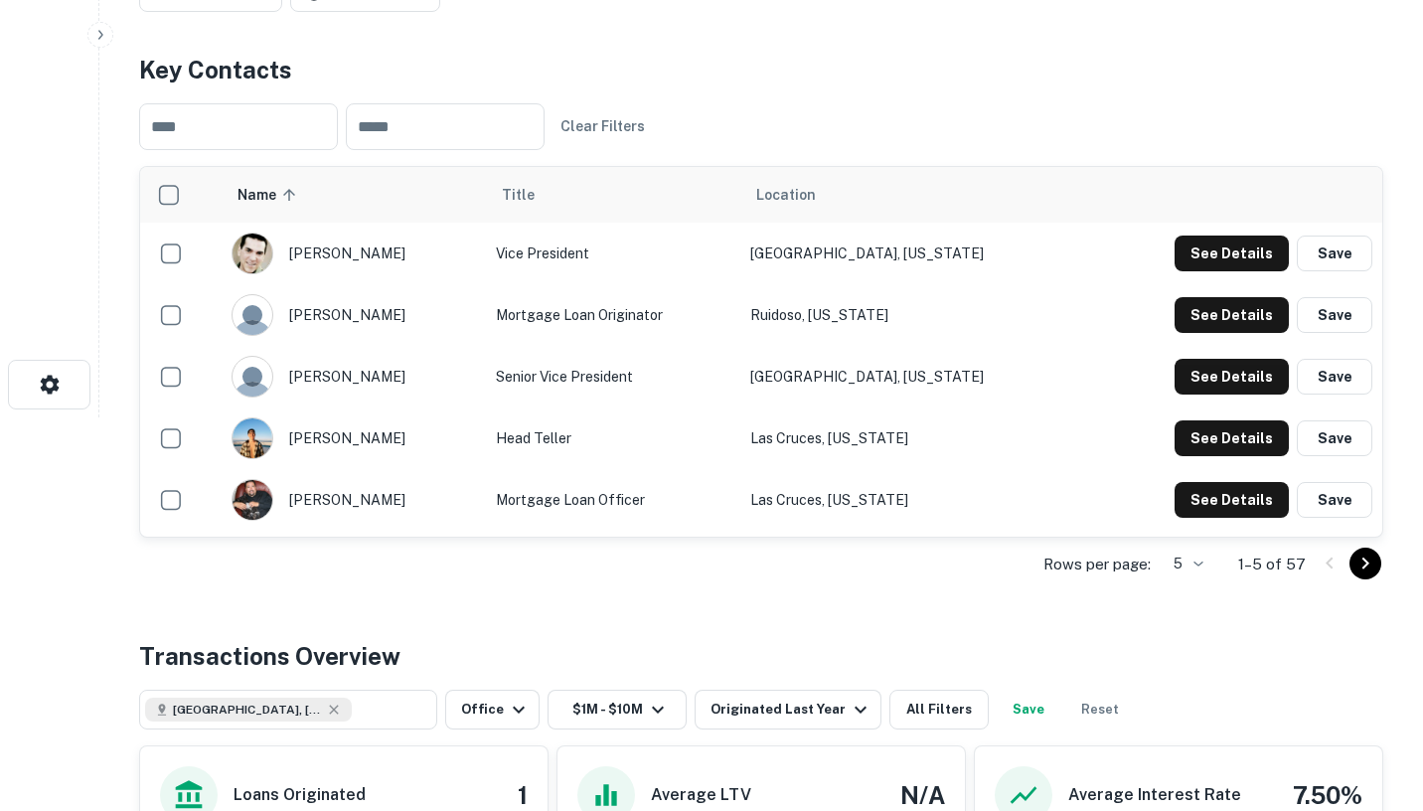
scroll to position [0, 0]
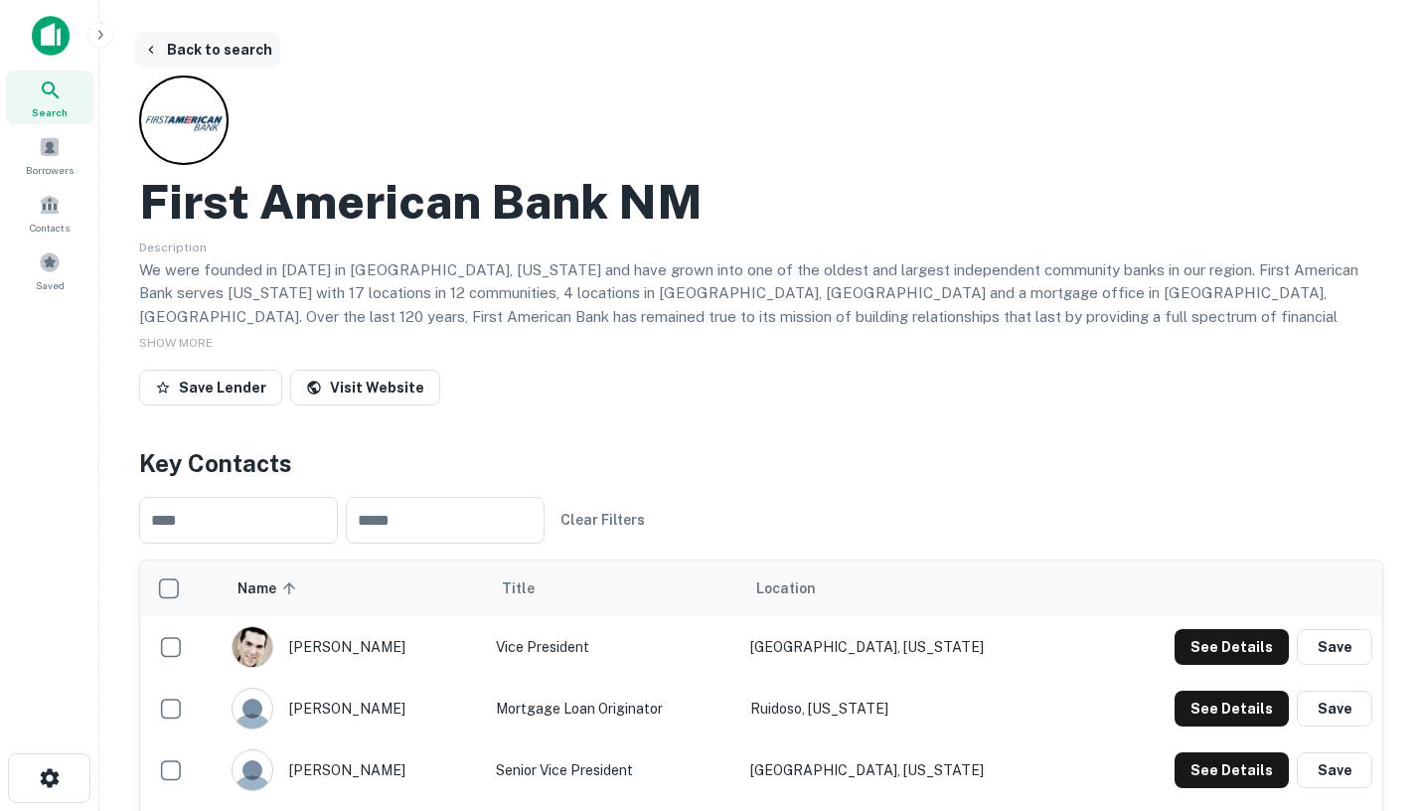
click at [155, 51] on icon "button" at bounding box center [151, 50] width 16 height 16
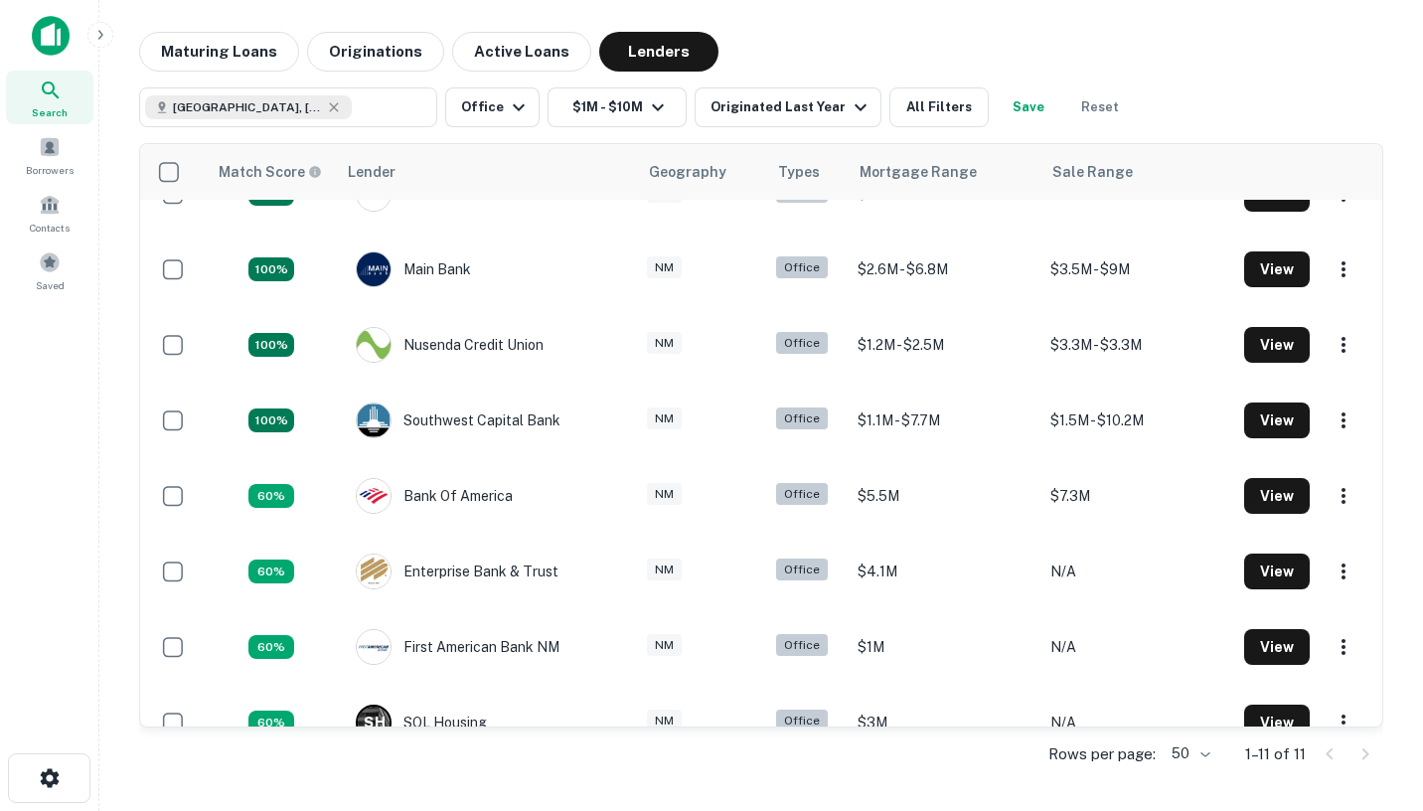
scroll to position [304, 0]
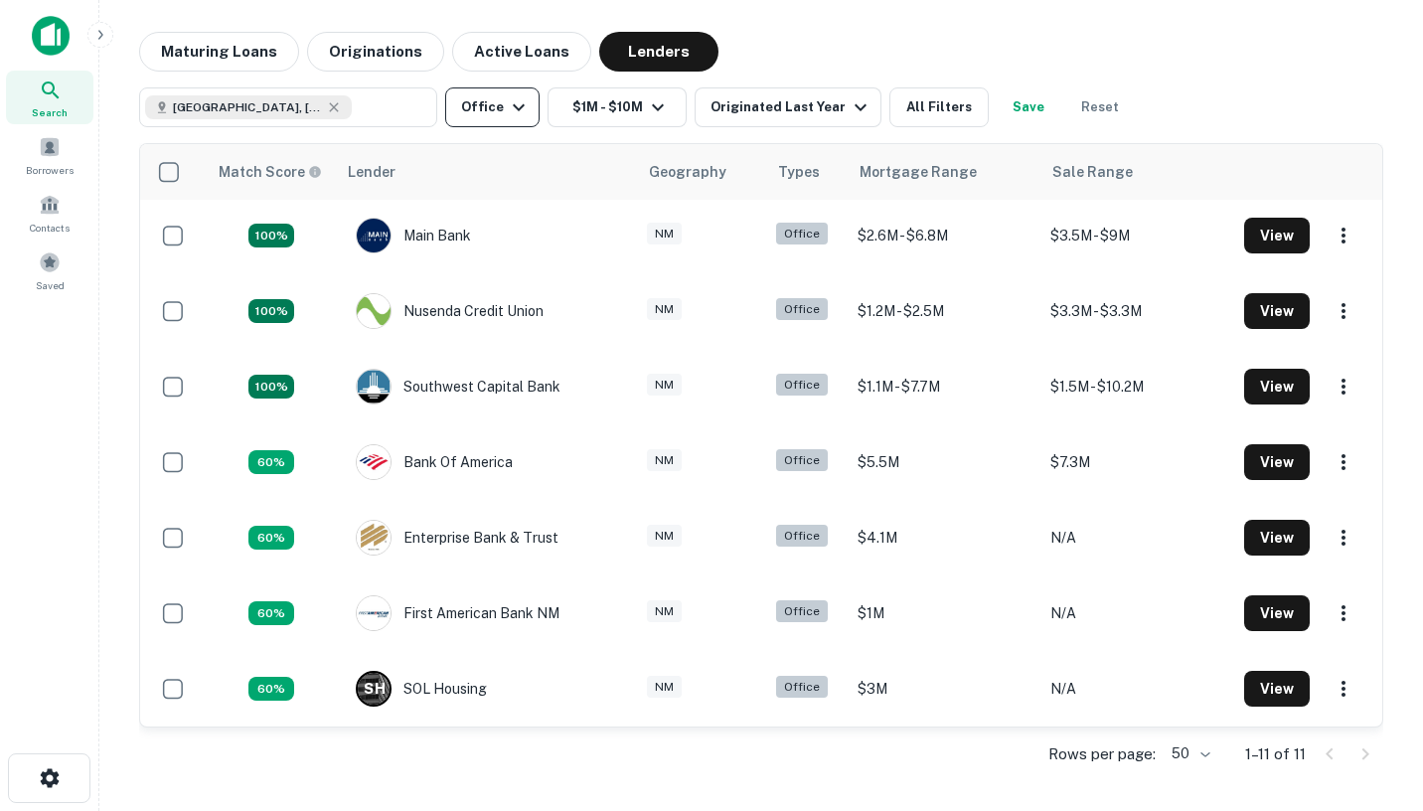
click at [500, 106] on button "Office" at bounding box center [492, 107] width 94 height 40
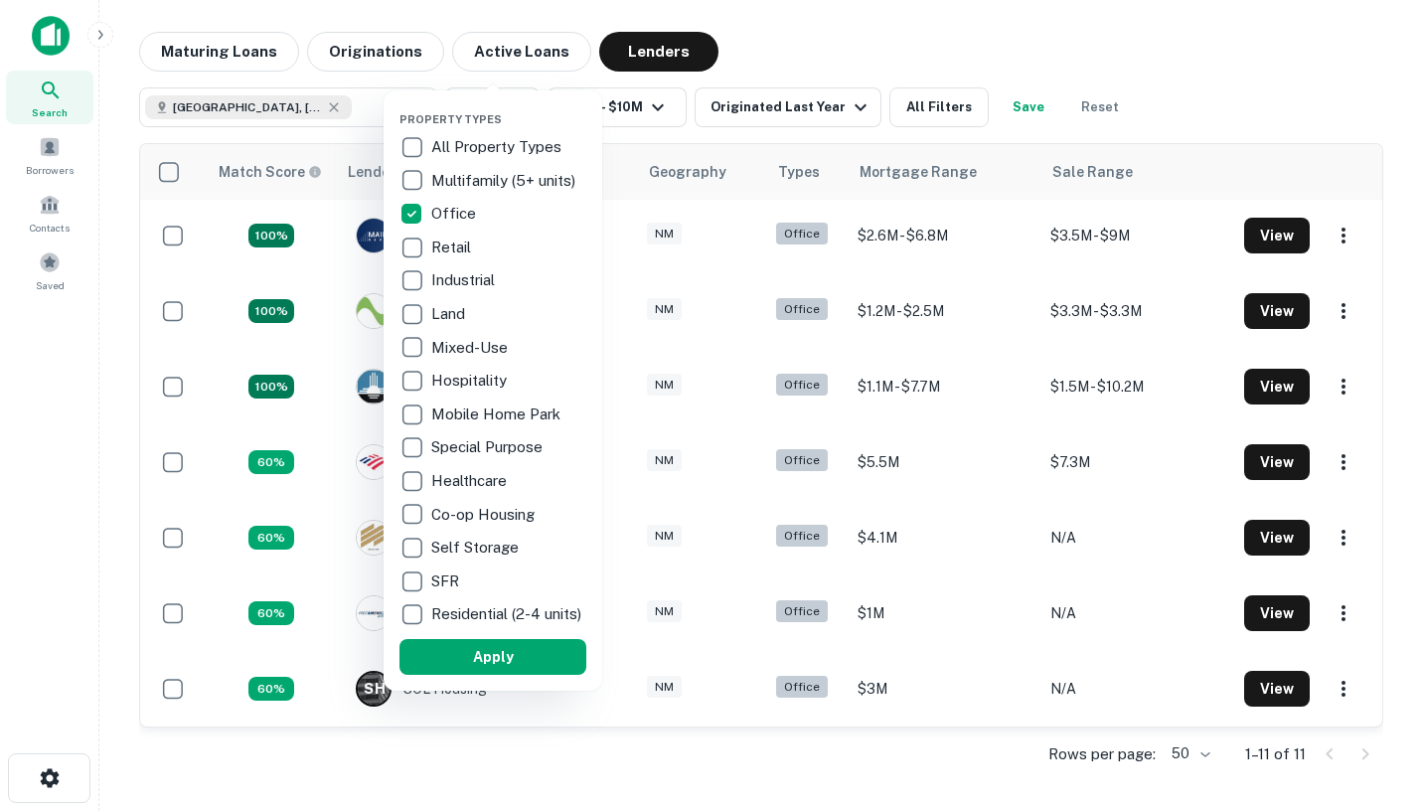
click at [783, 49] on div at bounding box center [711, 405] width 1423 height 811
